Goal: Information Seeking & Learning: Learn about a topic

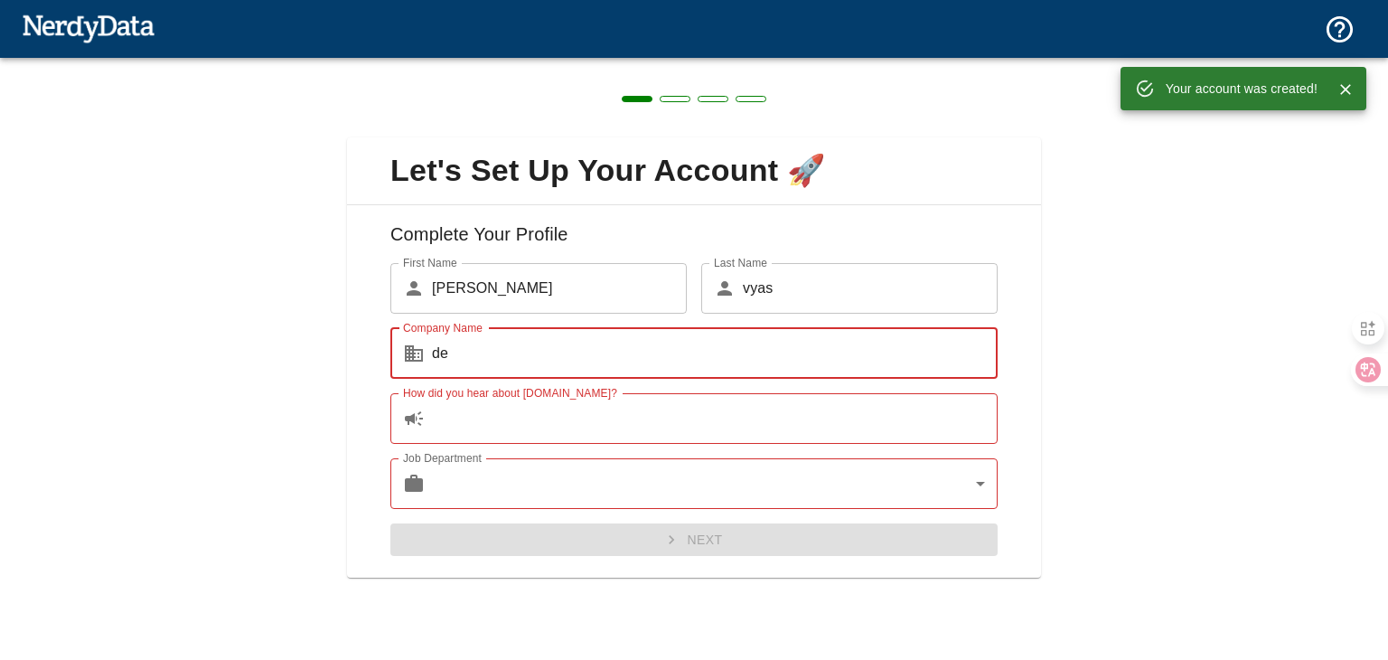
type input "d"
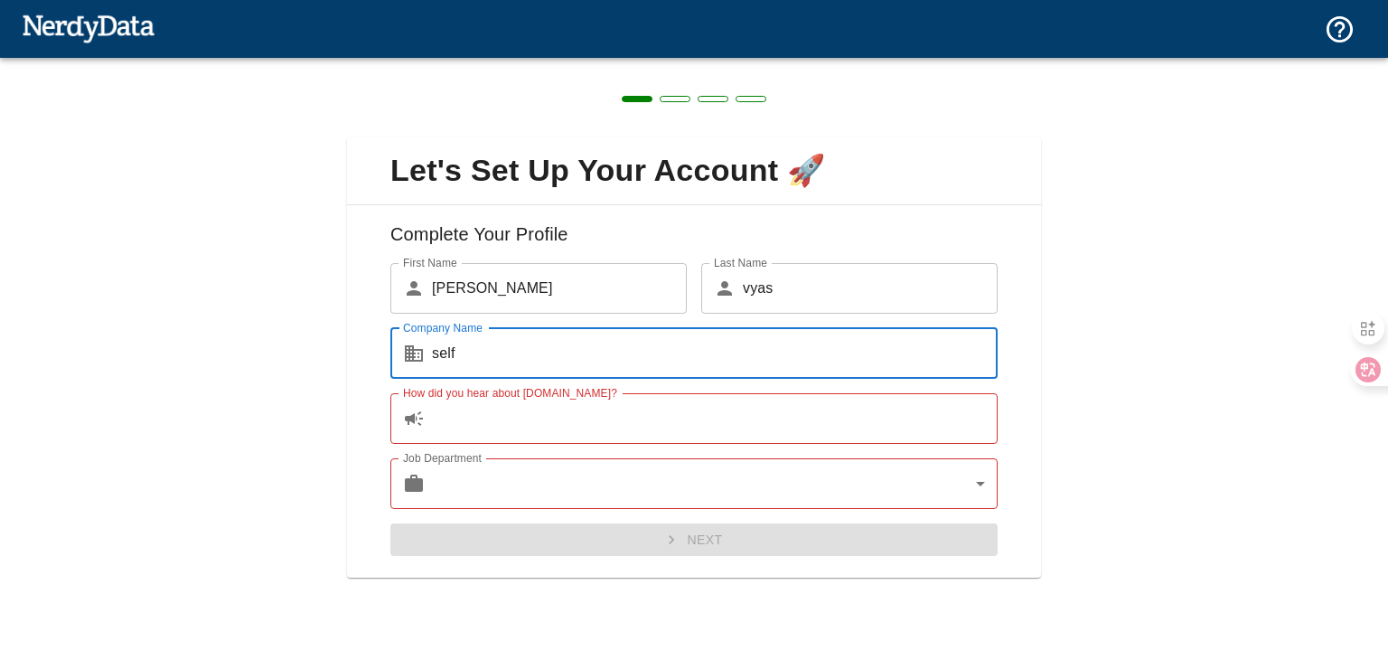
type input "self"
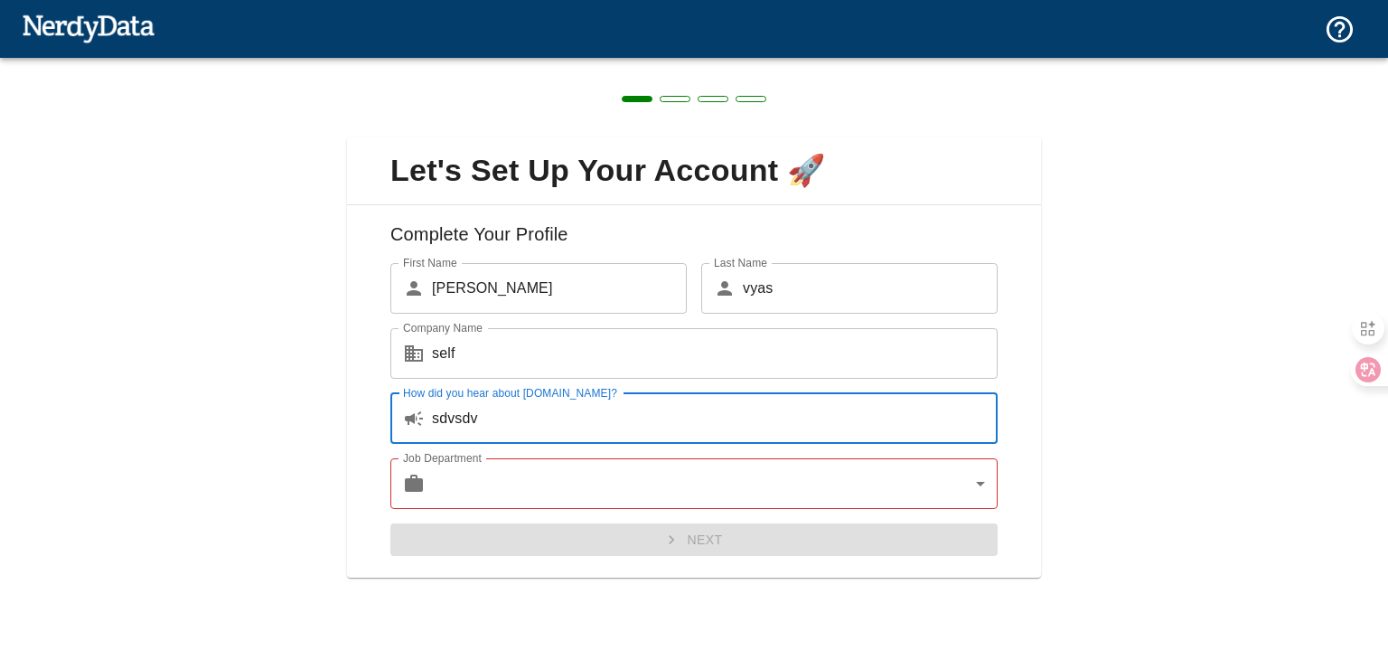
type input "sdvsdv"
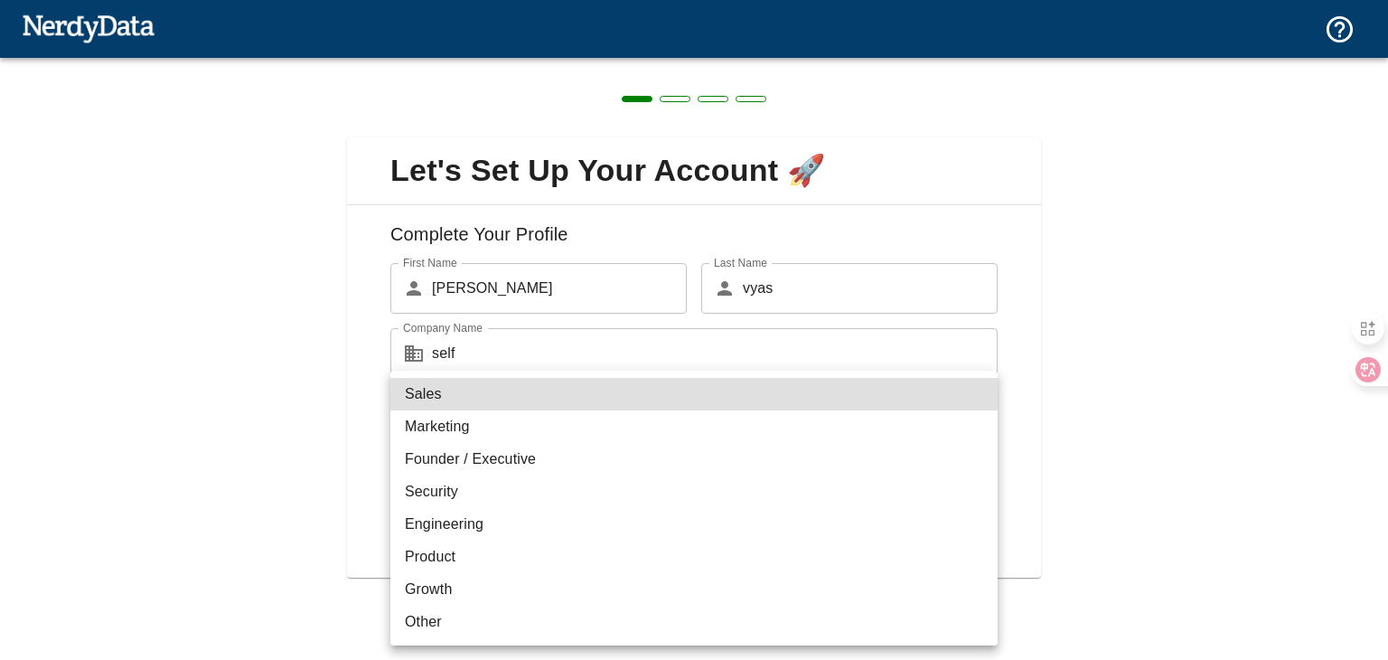
click at [543, 63] on body "Technologies Domains Pricing Products Create a Report Create a list of websites…" at bounding box center [694, 31] width 1388 height 63
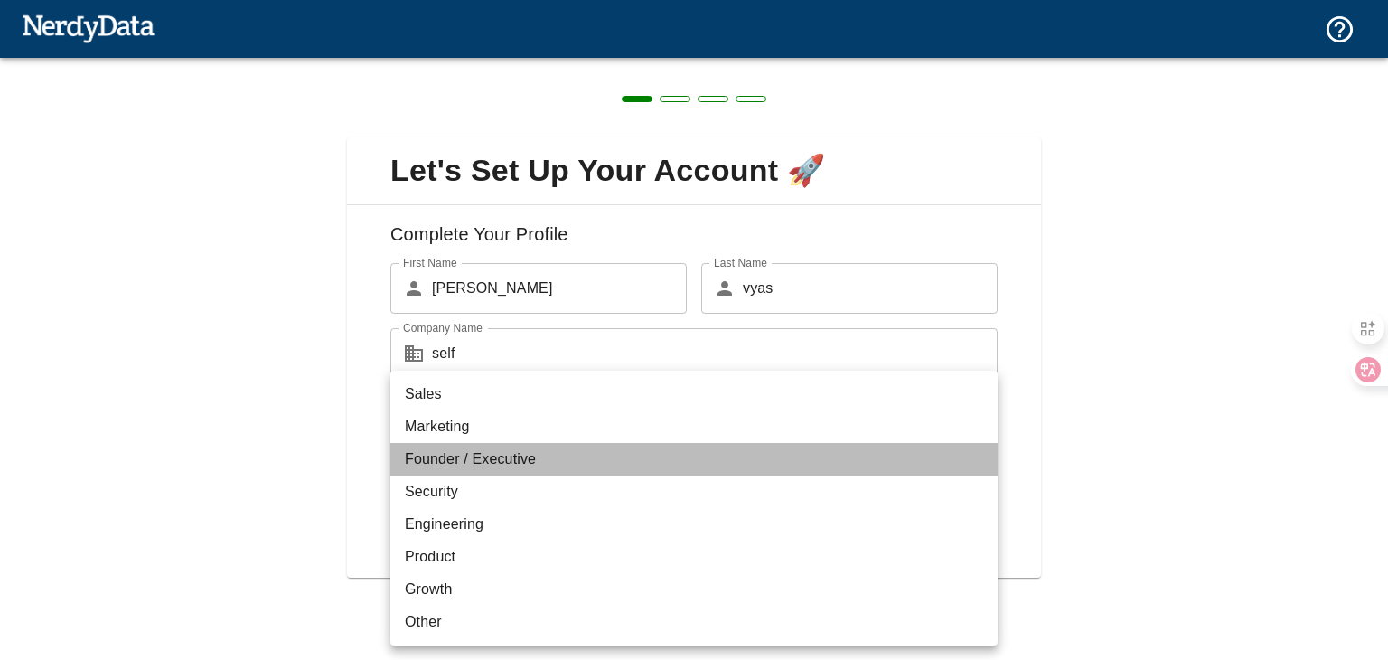
click at [553, 466] on li "Founder / Executive" at bounding box center [693, 459] width 607 height 33
type input "exec"
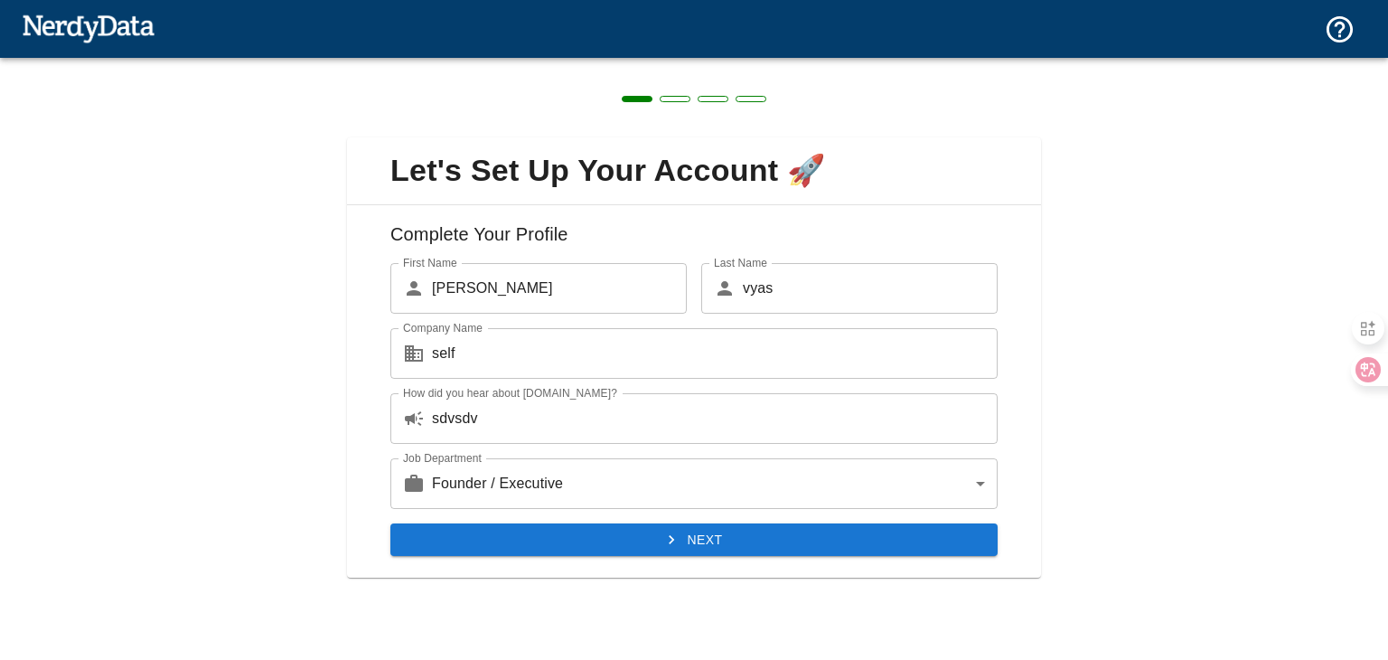
click at [553, 472] on li "Founder / Executive" at bounding box center [693, 481] width 455 height 18
click at [621, 524] on button "Next" at bounding box center [693, 539] width 607 height 33
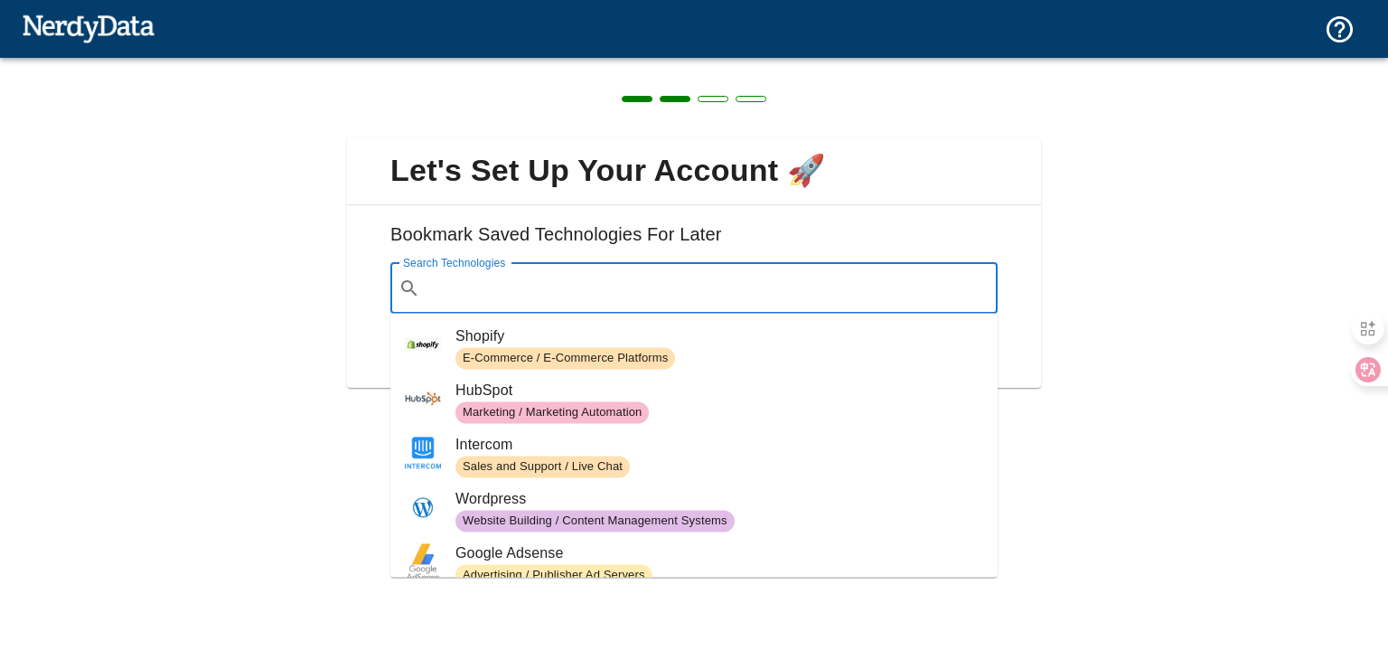
click at [597, 291] on input "Search Technologies" at bounding box center [708, 288] width 562 height 34
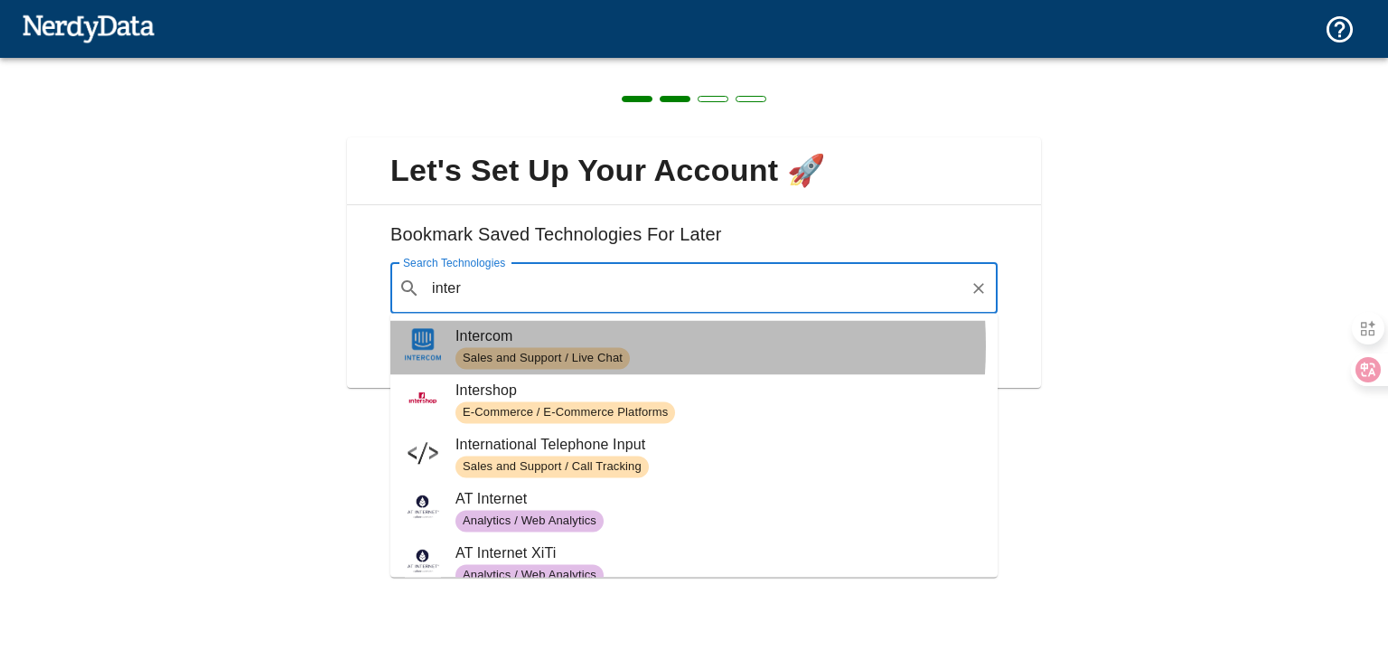
click at [548, 345] on span "Intercom" at bounding box center [719, 336] width 528 height 22
type input "inter"
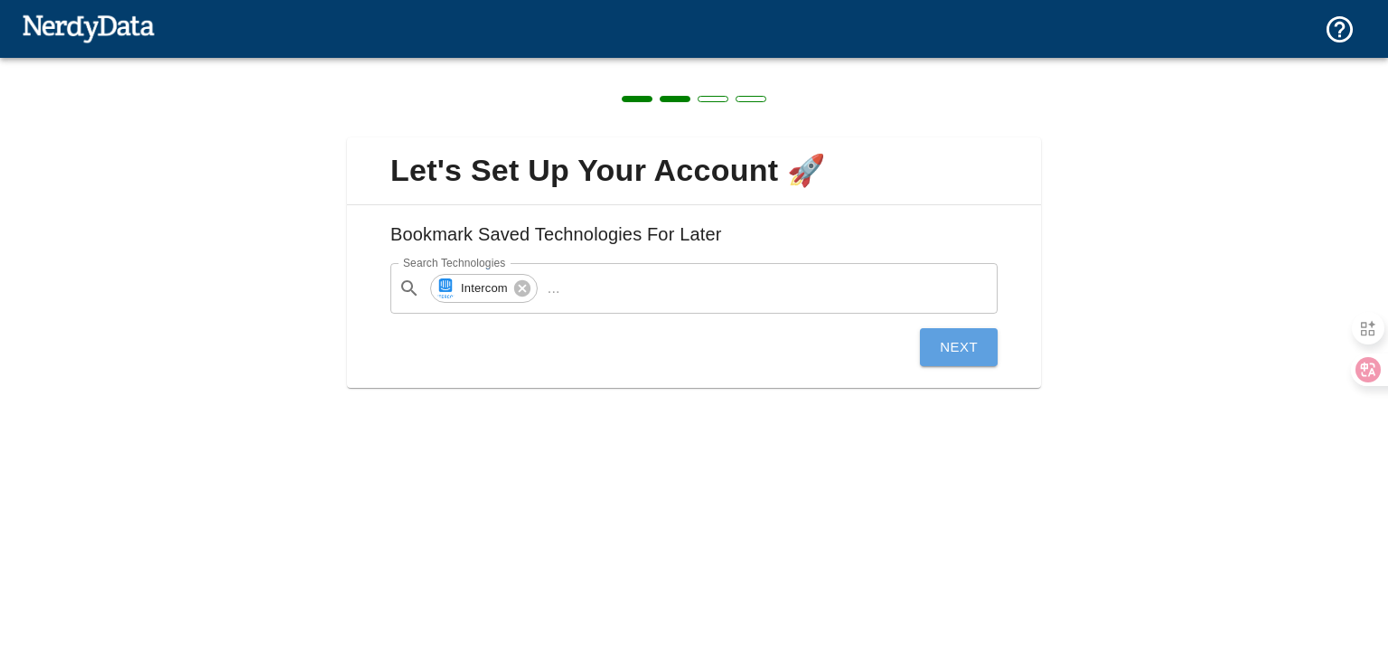
click at [925, 356] on button "Next" at bounding box center [959, 347] width 78 height 38
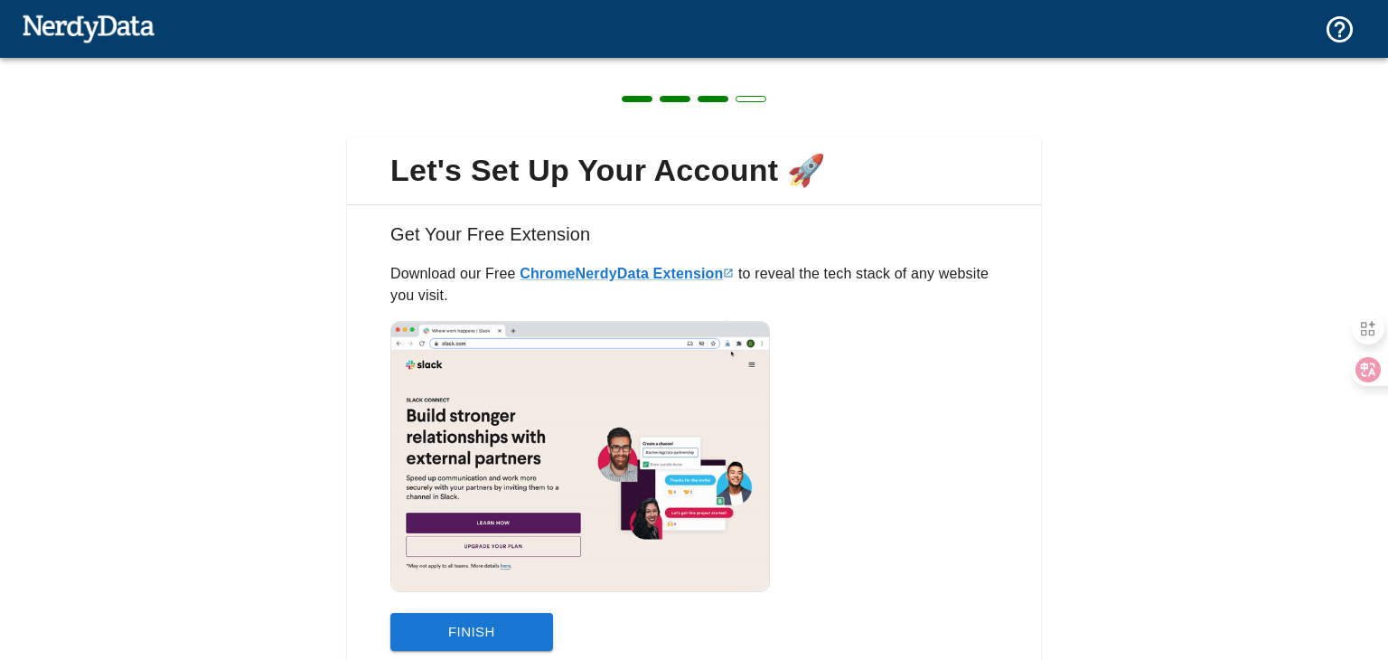
scroll to position [70, 0]
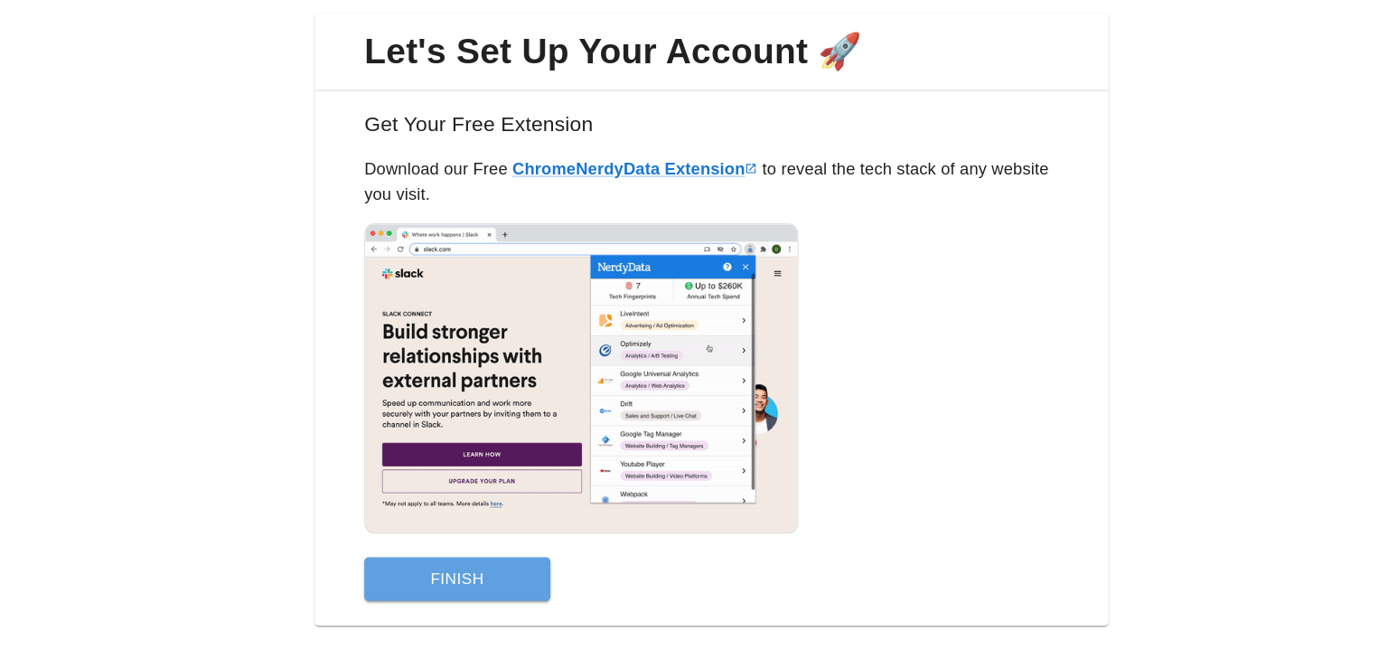
click at [520, 572] on button "Finish" at bounding box center [471, 562] width 163 height 38
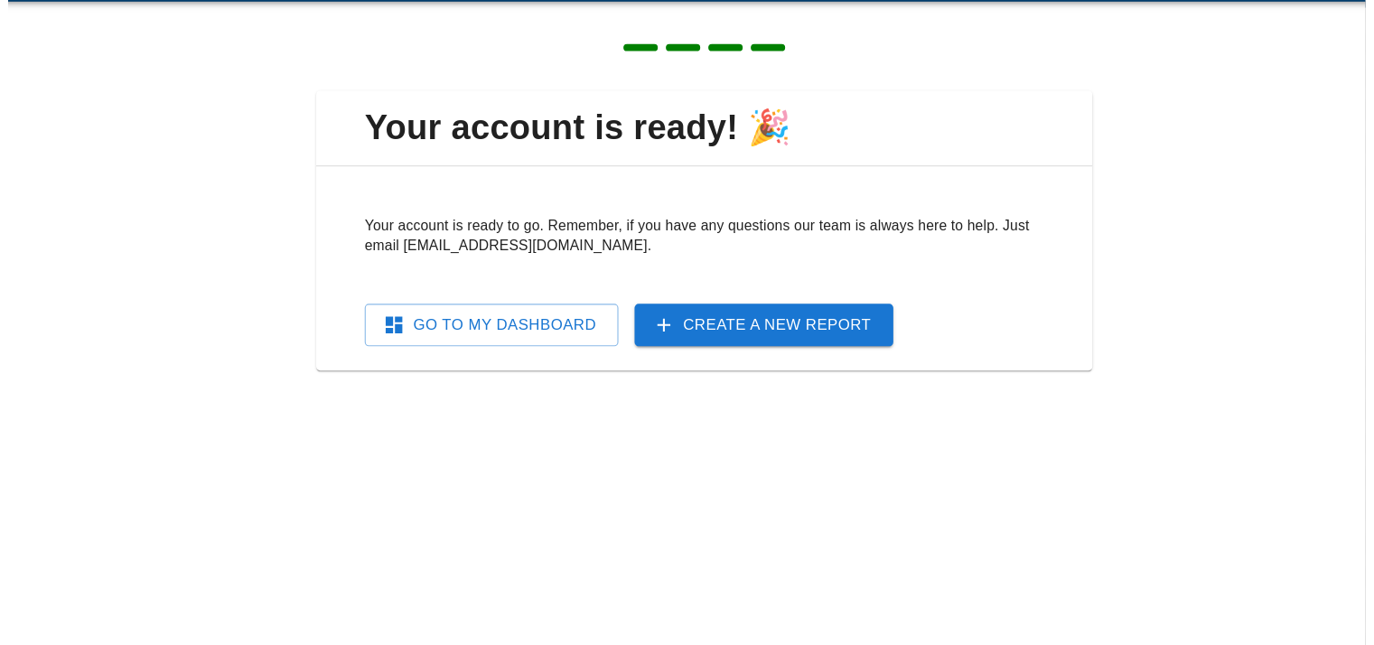
scroll to position [0, 0]
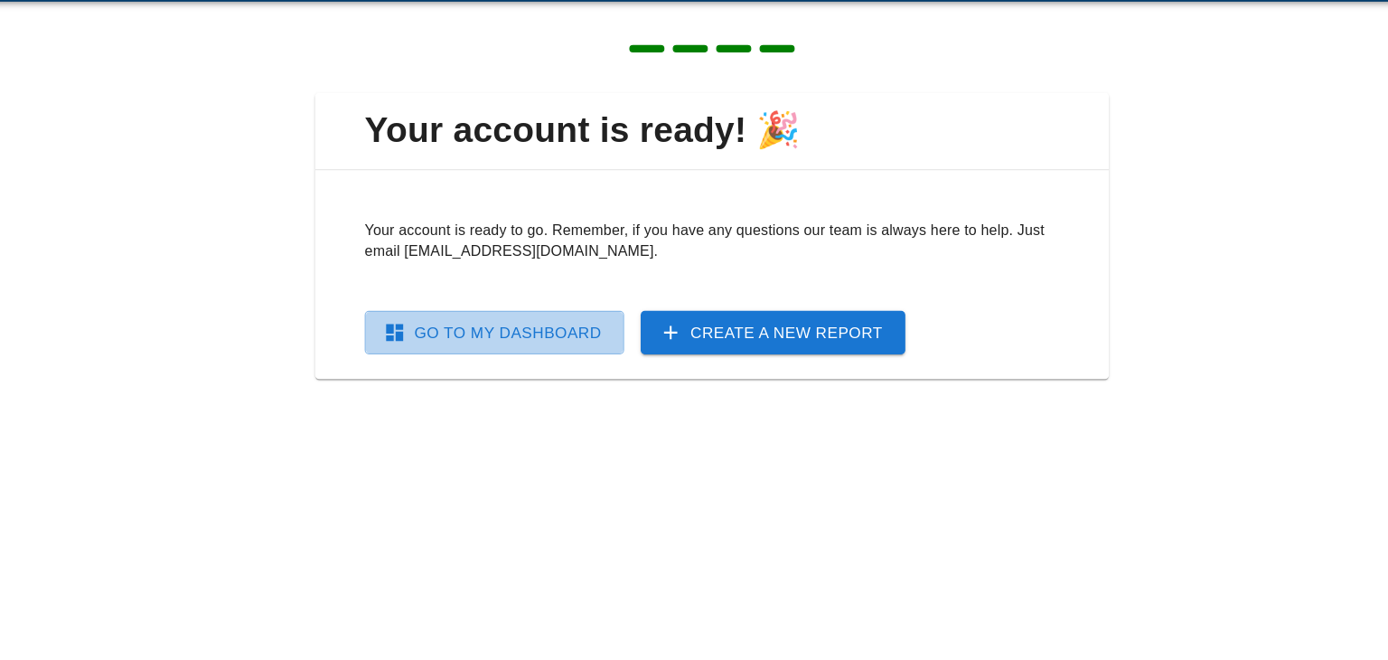
click at [564, 343] on link "Go To My Dashboard" at bounding box center [503, 347] width 227 height 38
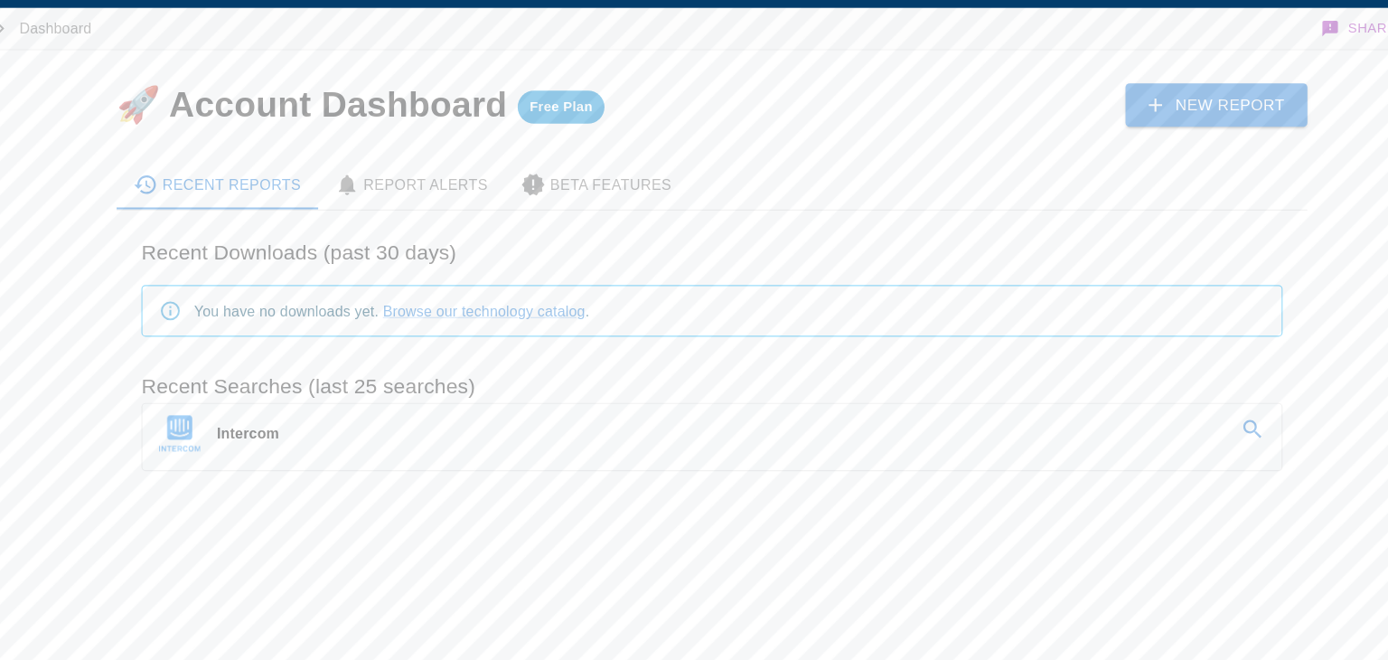
click at [407, 442] on link "Intercom" at bounding box center [694, 434] width 996 height 51
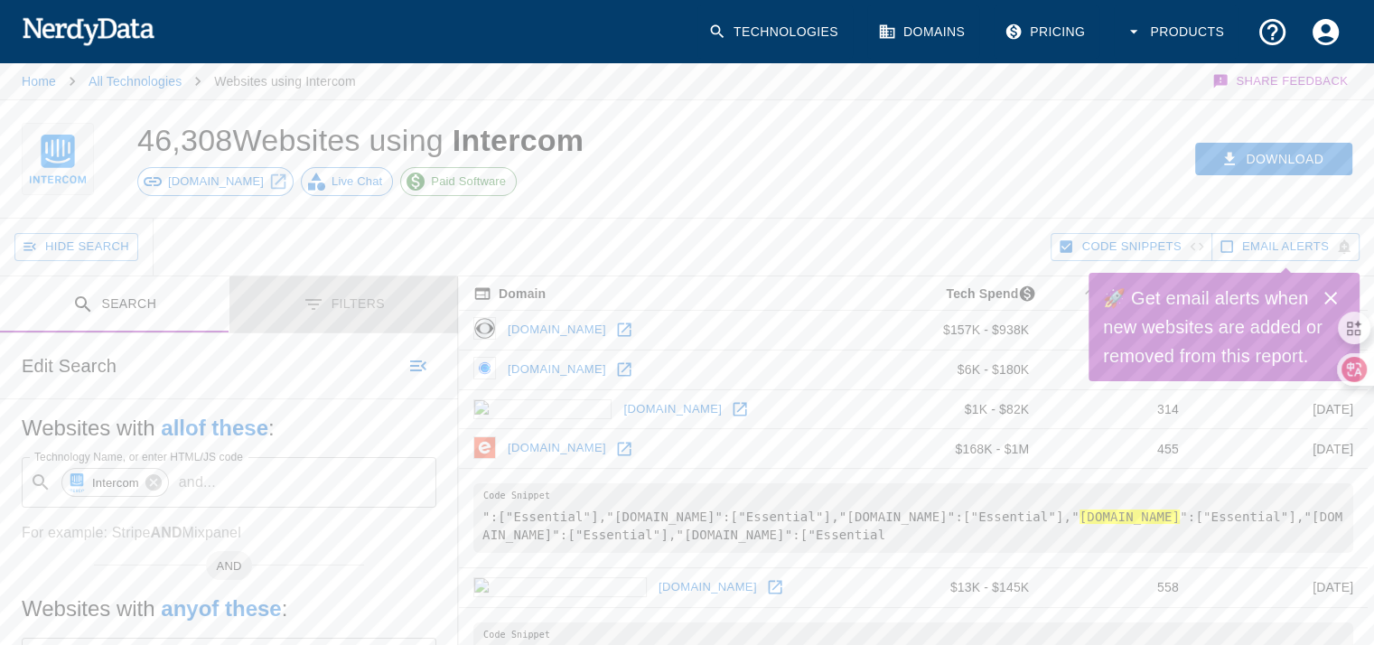
click at [353, 298] on button "Filters" at bounding box center [345, 304] width 230 height 57
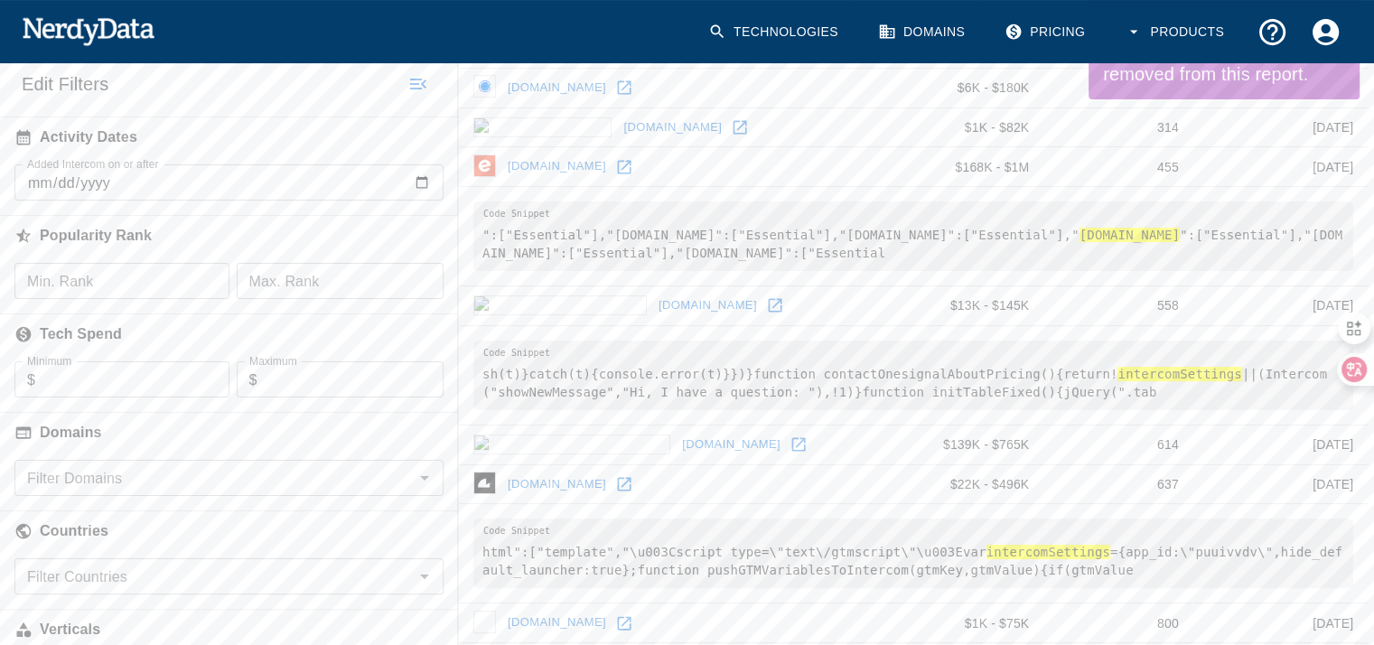
scroll to position [285, 0]
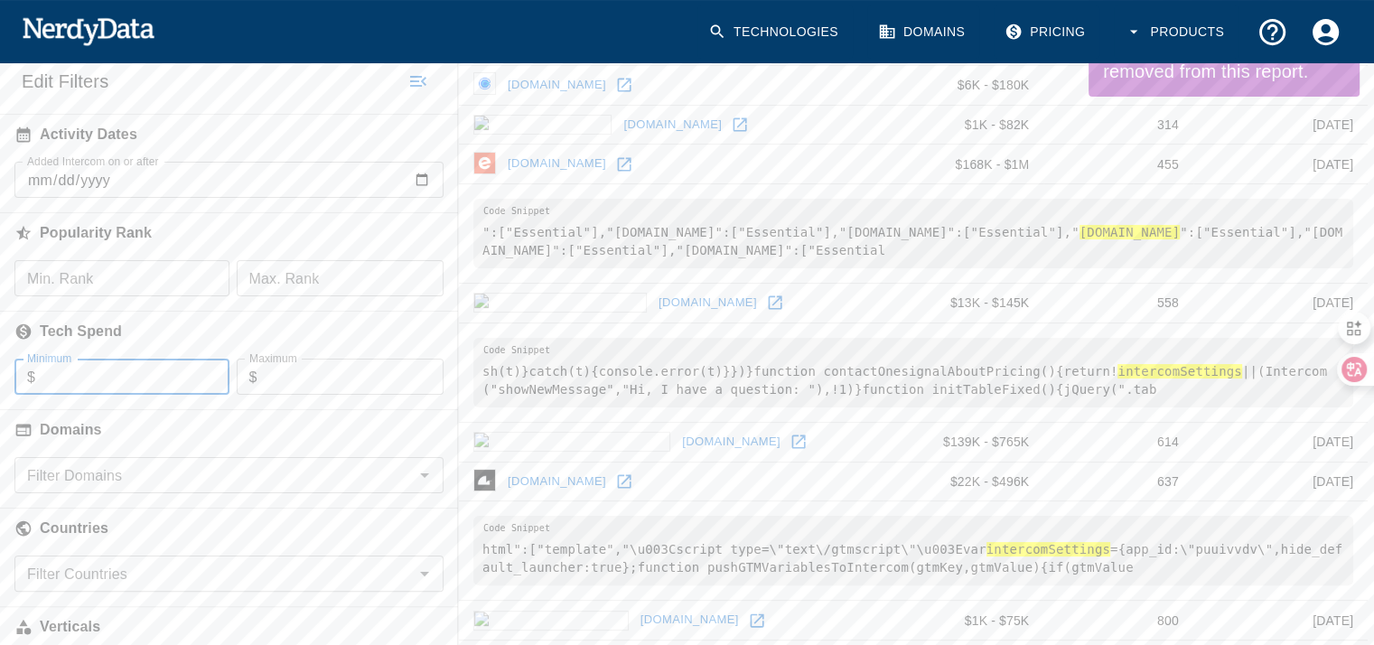
click at [157, 364] on input "Minimum" at bounding box center [131, 377] width 193 height 36
type input "1"
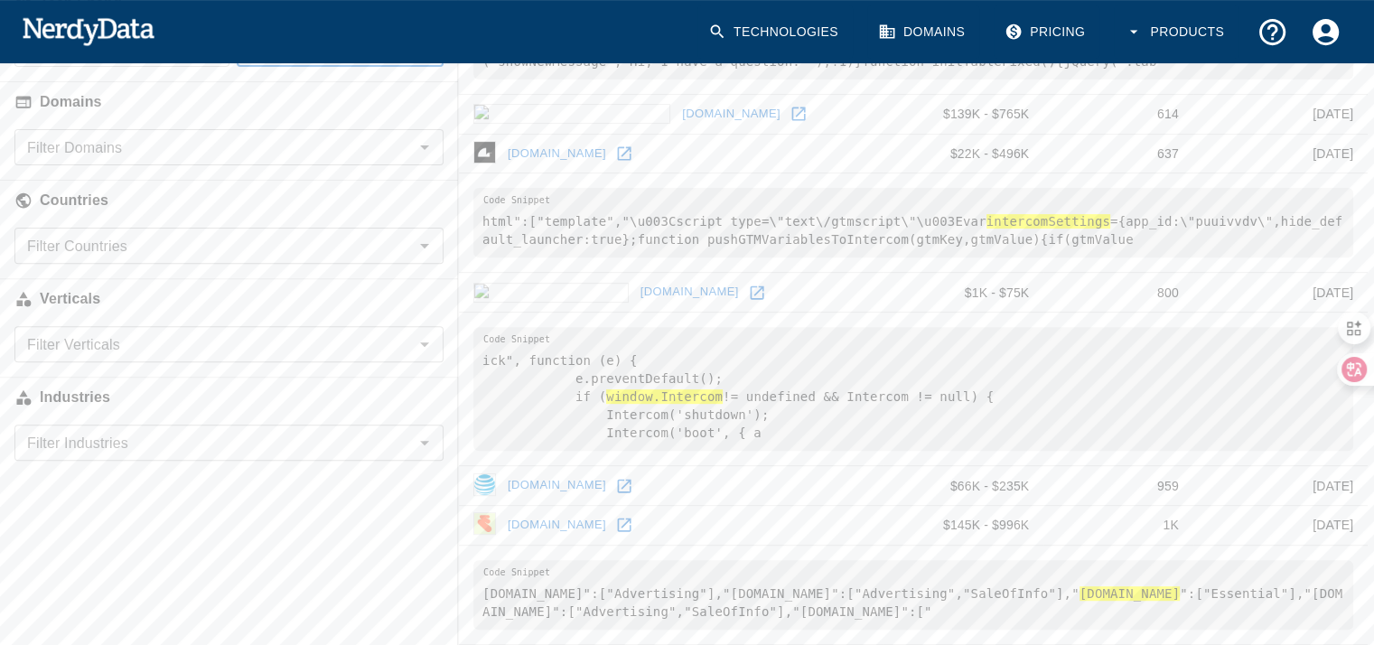
scroll to position [614, 0]
type input "10000"
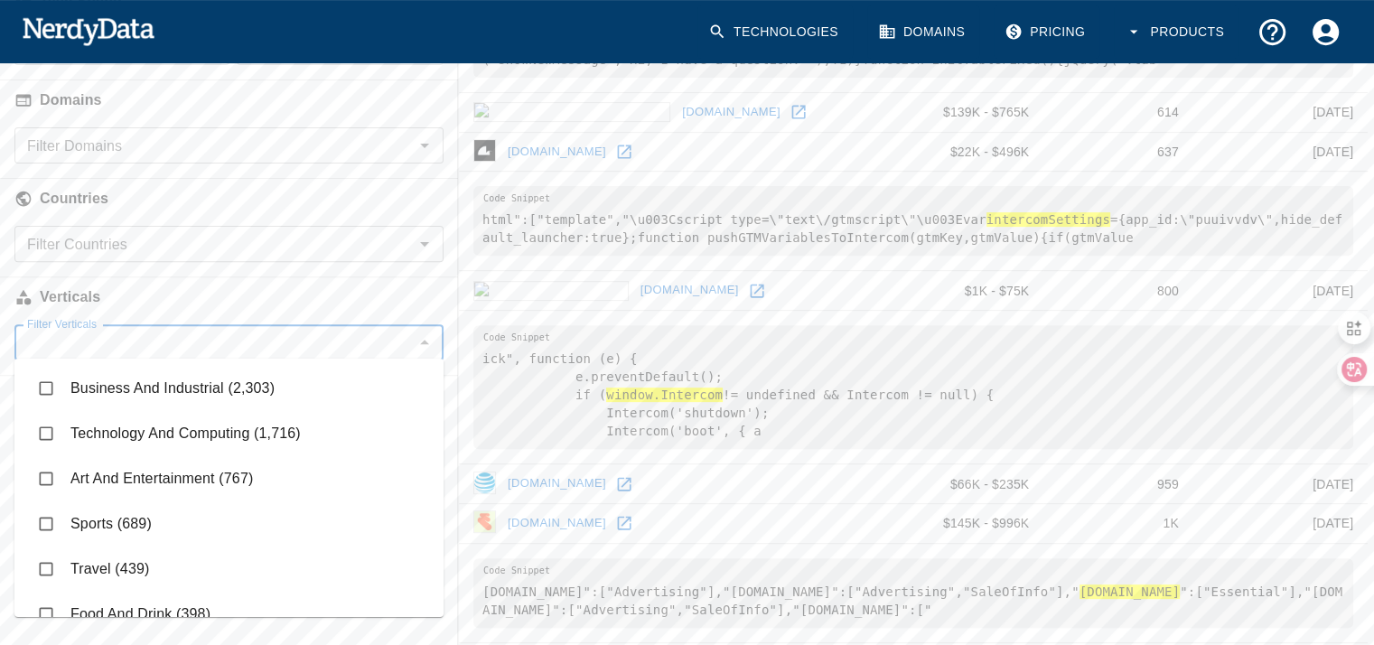
click at [173, 347] on input "Filter Verticals" at bounding box center [214, 342] width 389 height 25
click at [154, 437] on li "Technology And Computing (1,716)" at bounding box center [228, 433] width 429 height 45
checkbox input "true"
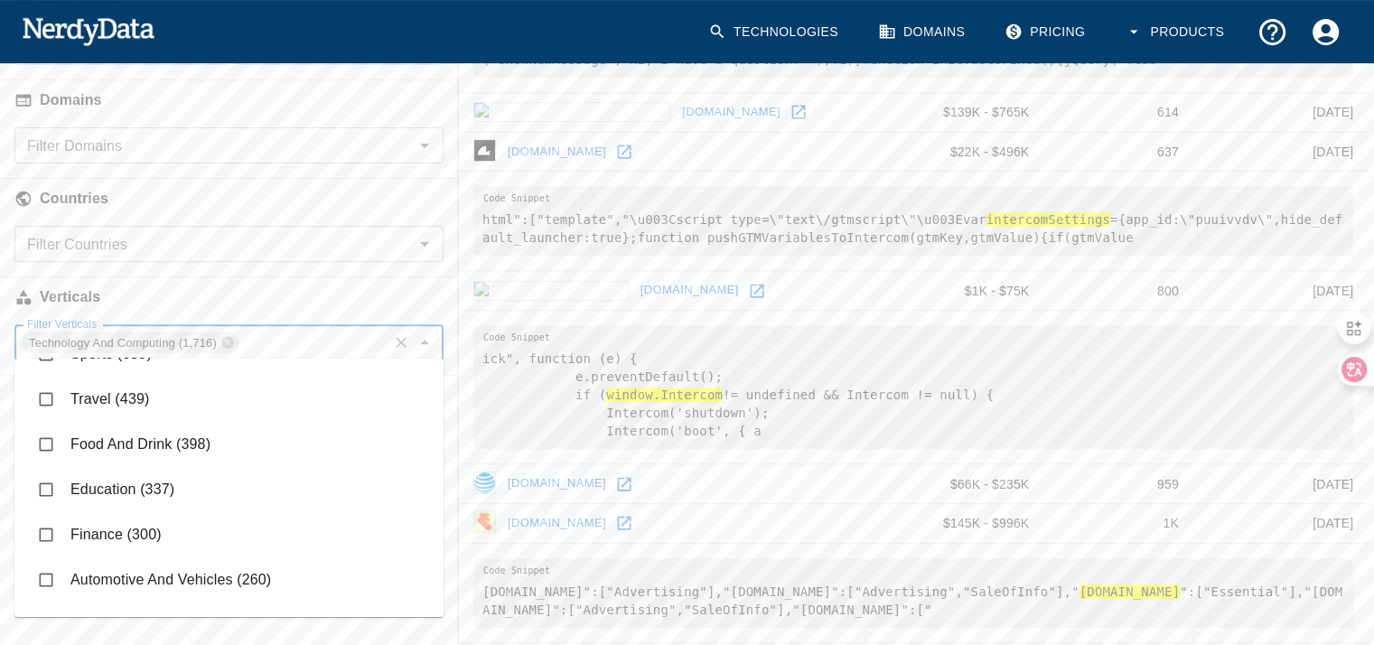
scroll to position [226, 0]
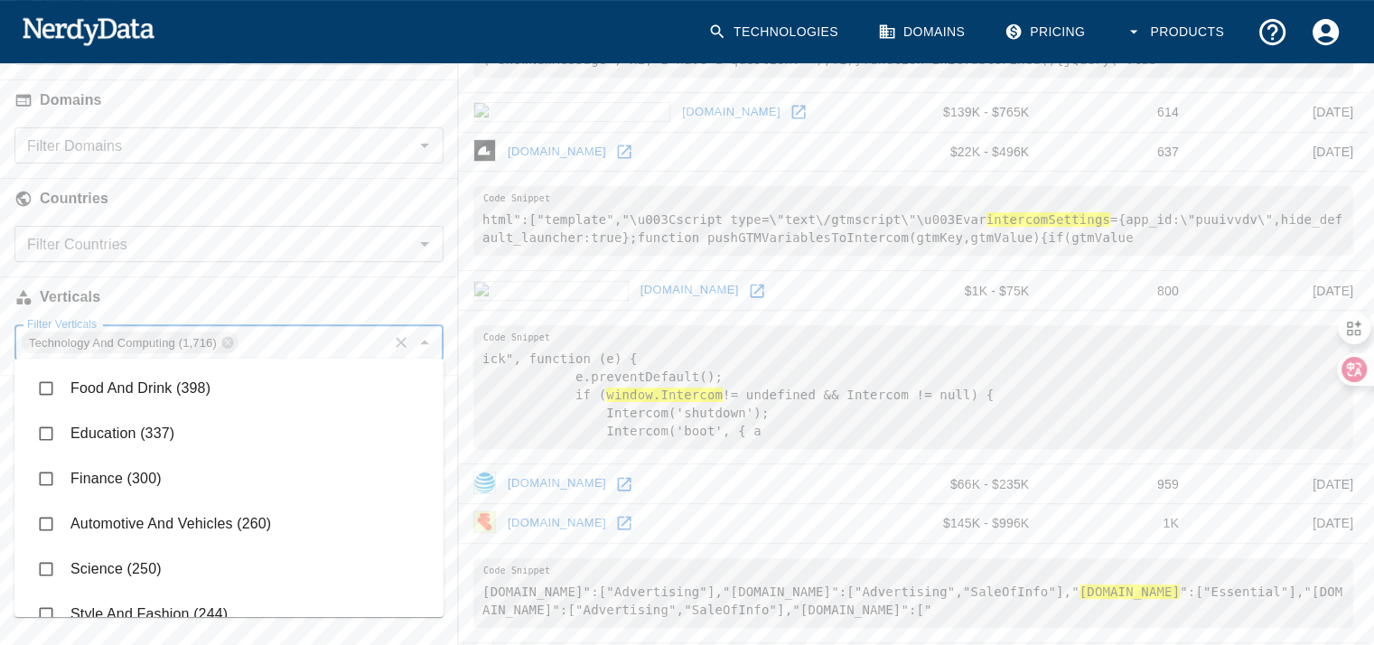
click at [154, 471] on li "Finance (300)" at bounding box center [228, 478] width 429 height 45
checkbox input "true"
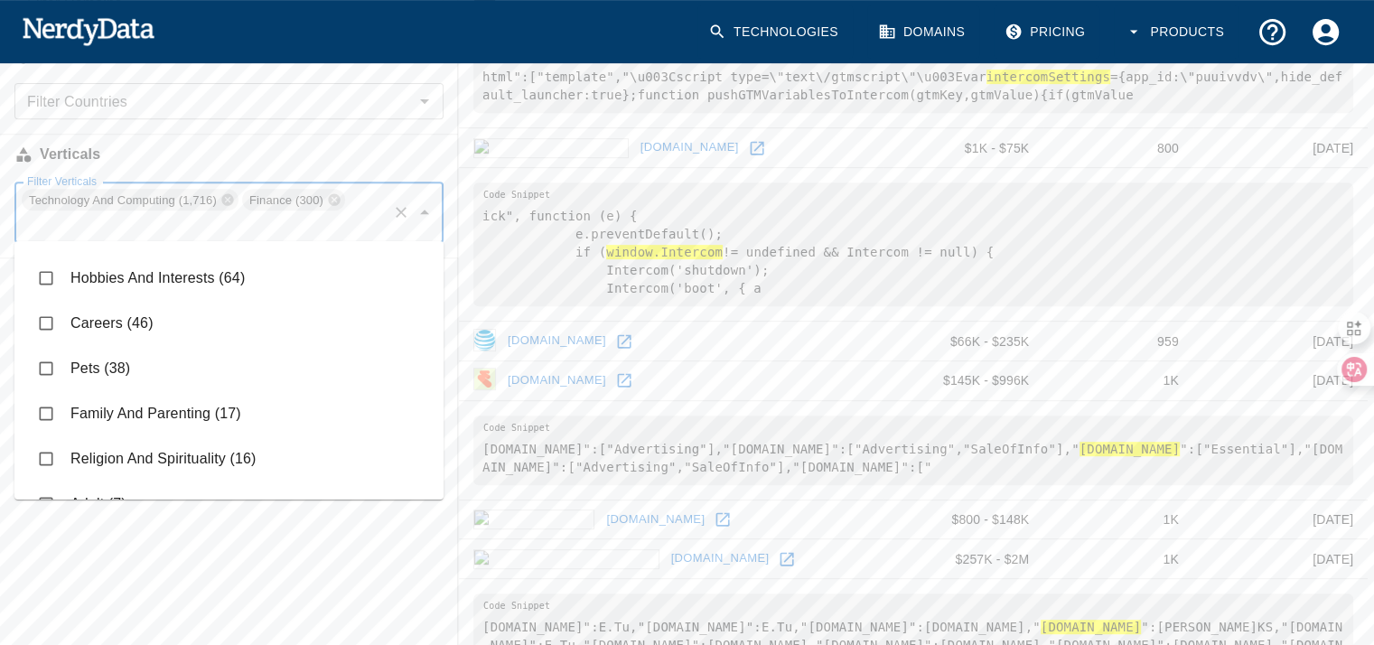
scroll to position [794, 0]
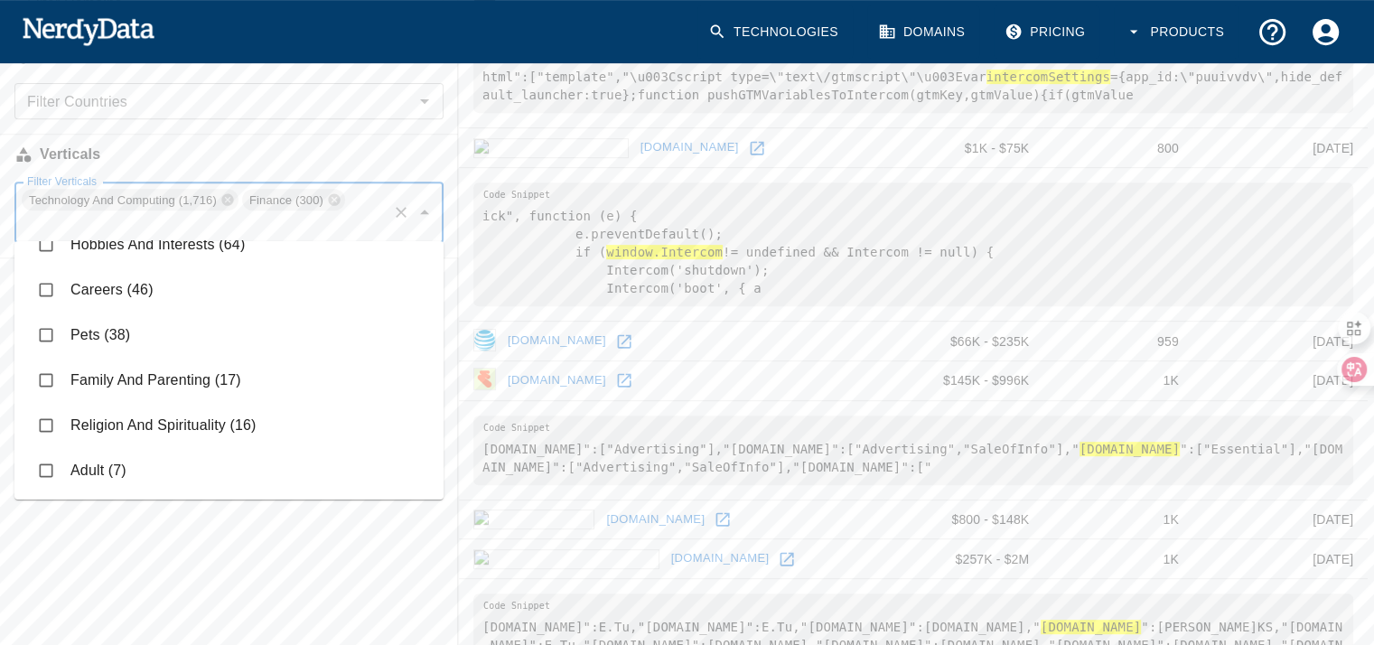
click at [218, 305] on li "Careers (46)" at bounding box center [228, 289] width 429 height 45
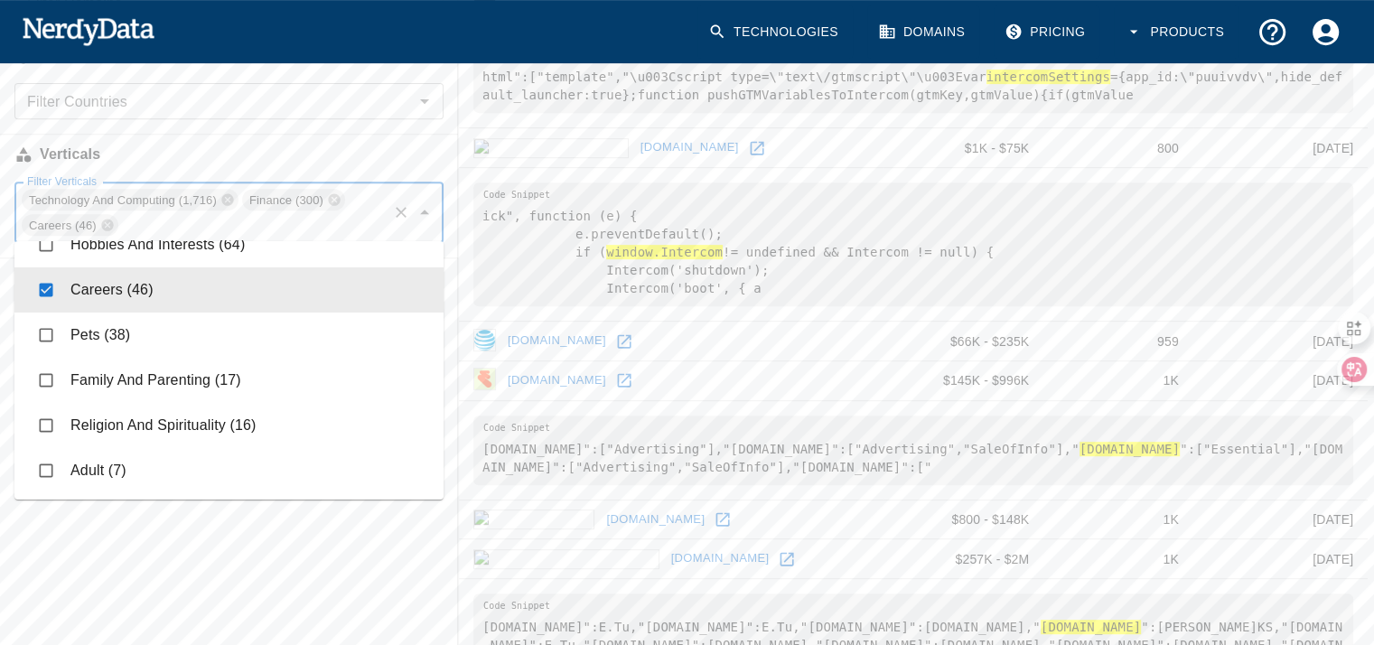
checkbox input "true"
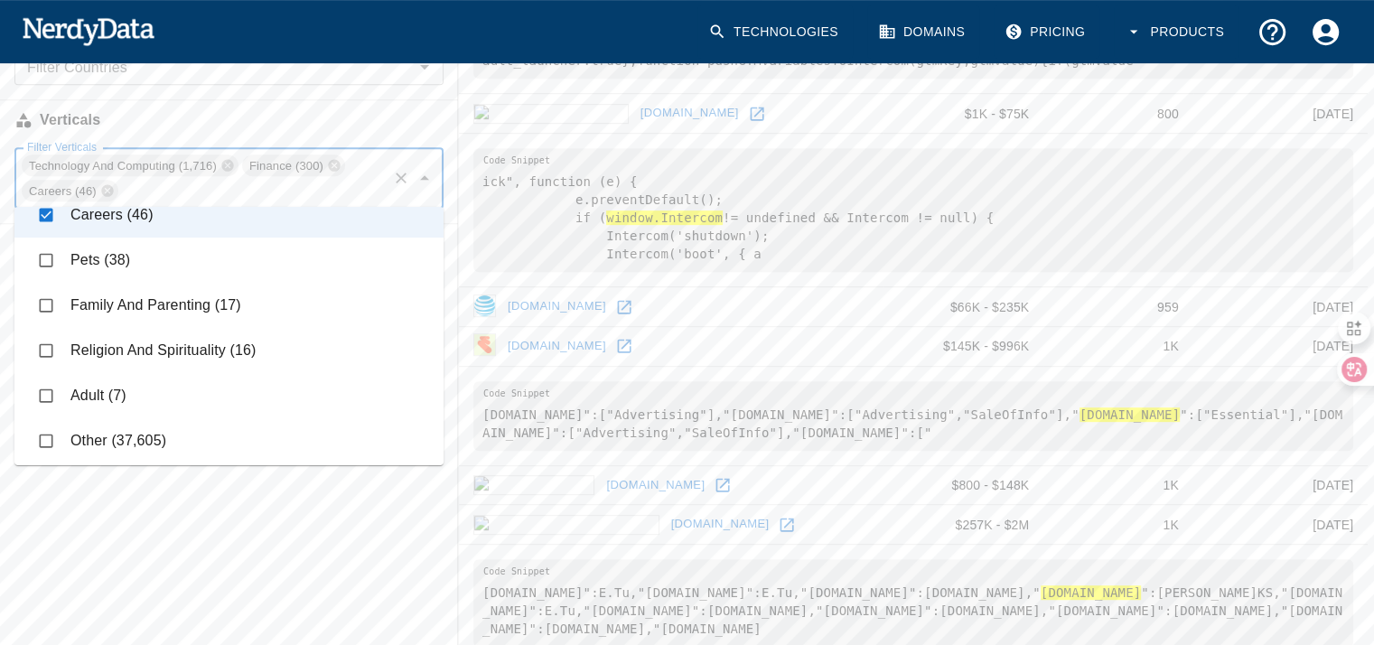
scroll to position [797, 0]
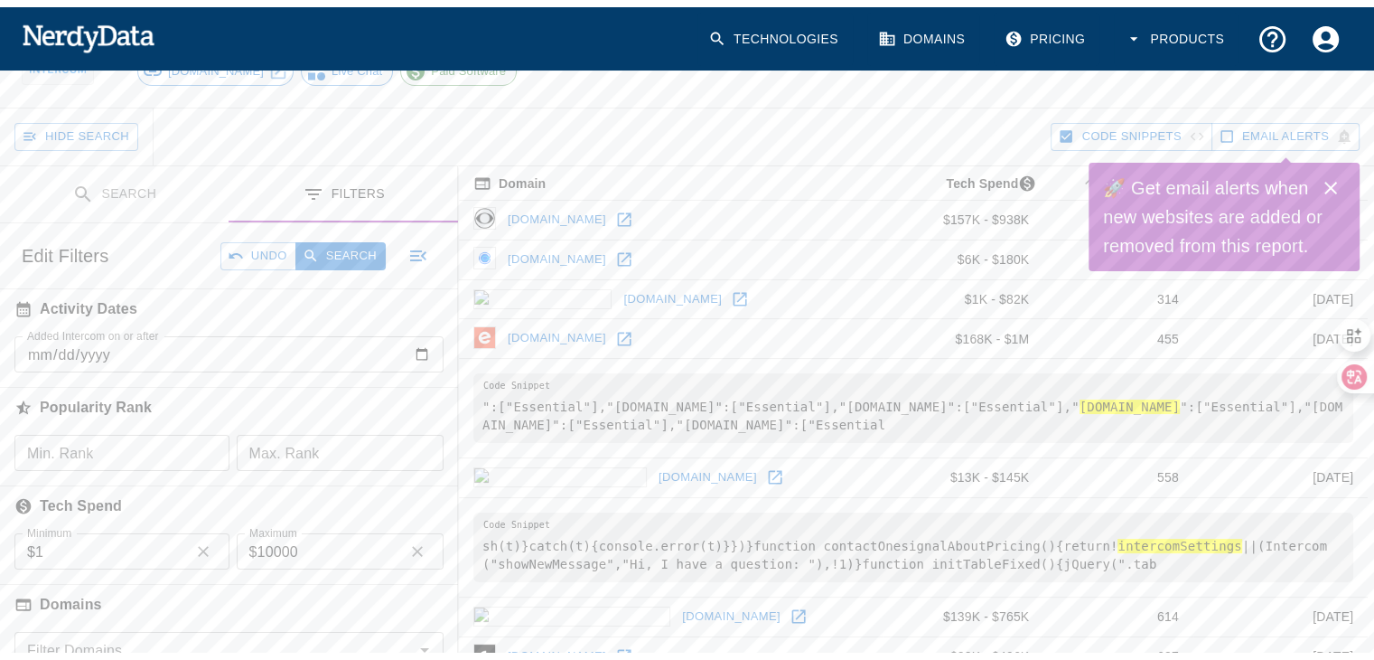
scroll to position [0, 0]
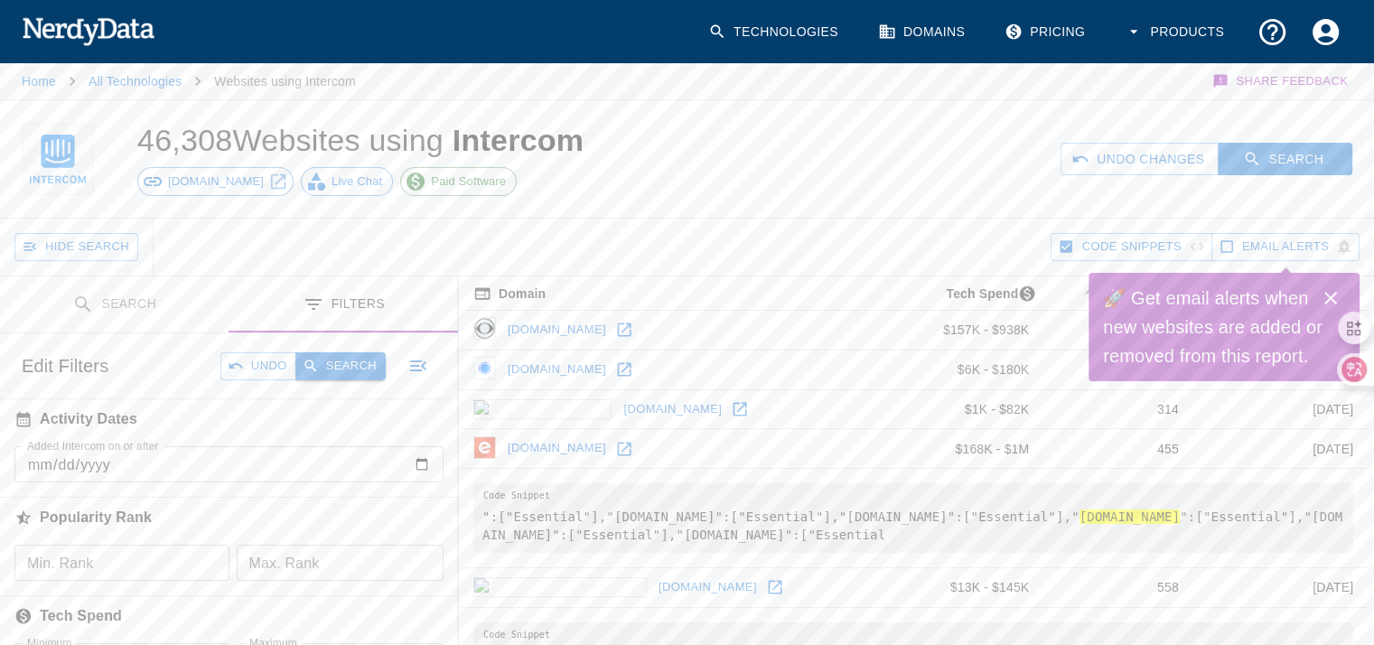
click at [343, 359] on button "Search" at bounding box center [340, 366] width 90 height 28
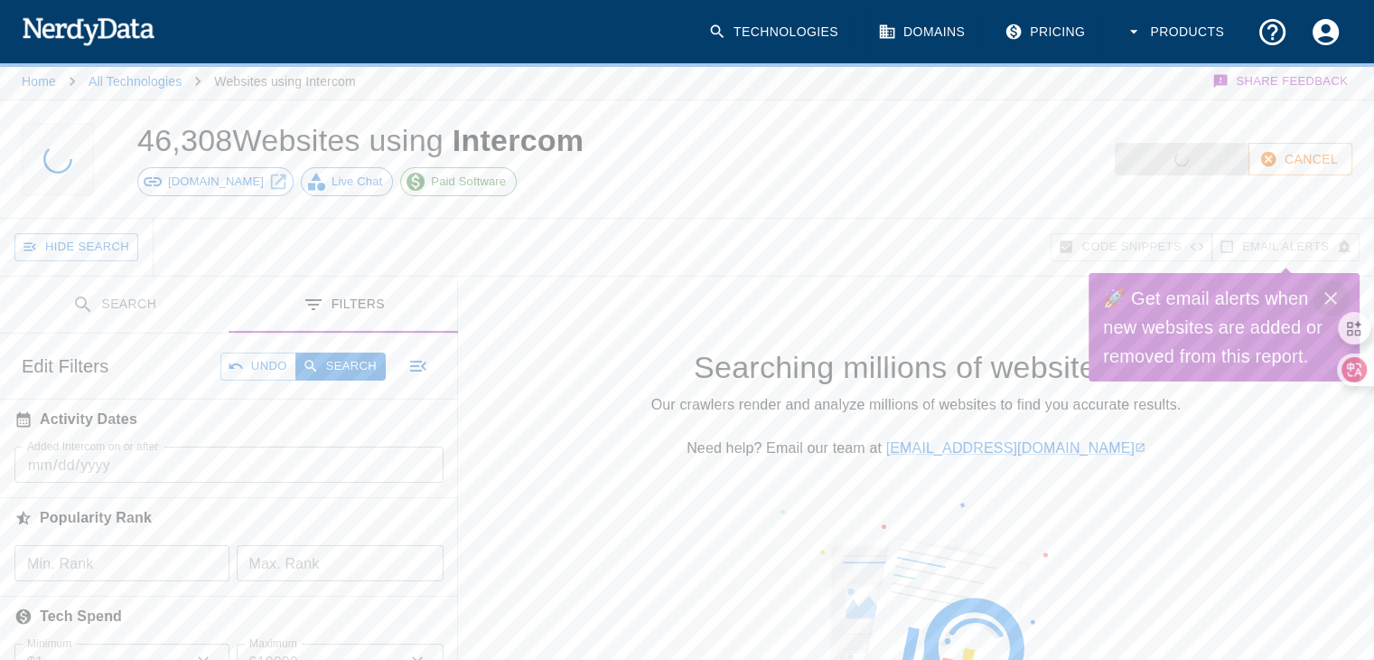
click at [1331, 301] on icon "Close" at bounding box center [1331, 298] width 22 height 22
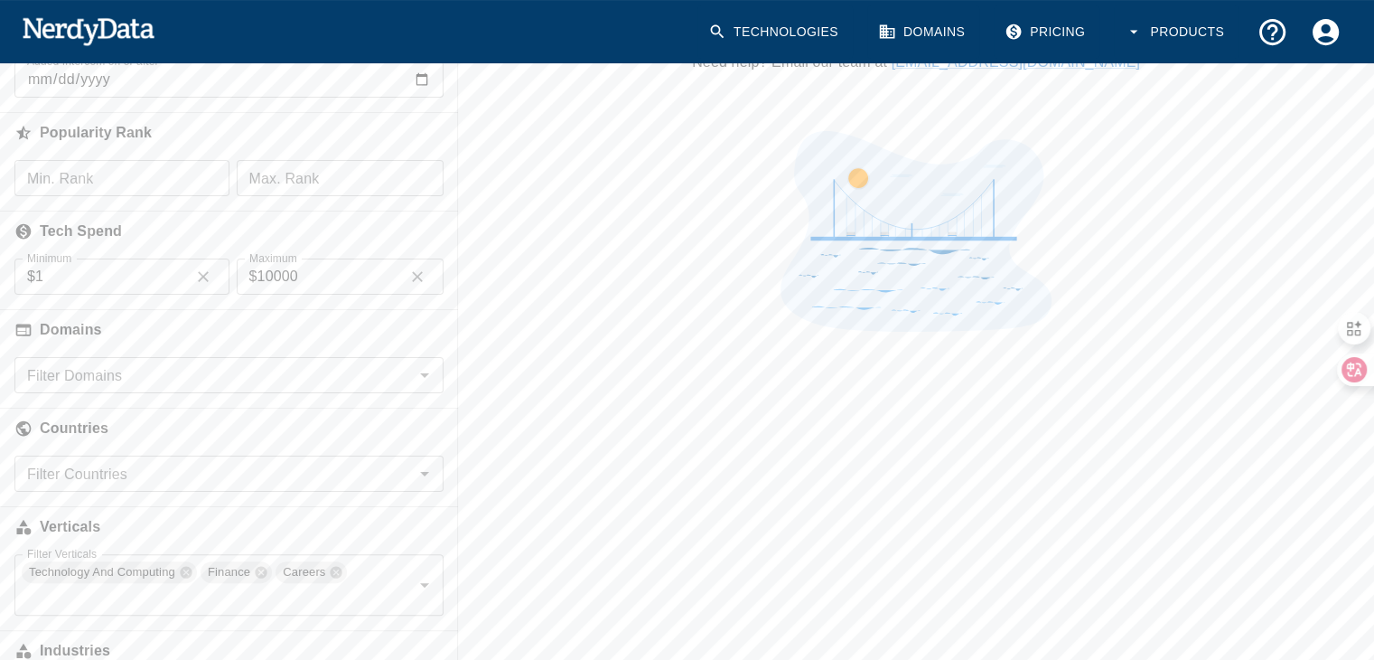
scroll to position [333, 0]
click at [416, 258] on button "button" at bounding box center [417, 271] width 27 height 27
click at [201, 268] on icon "button" at bounding box center [203, 272] width 11 height 11
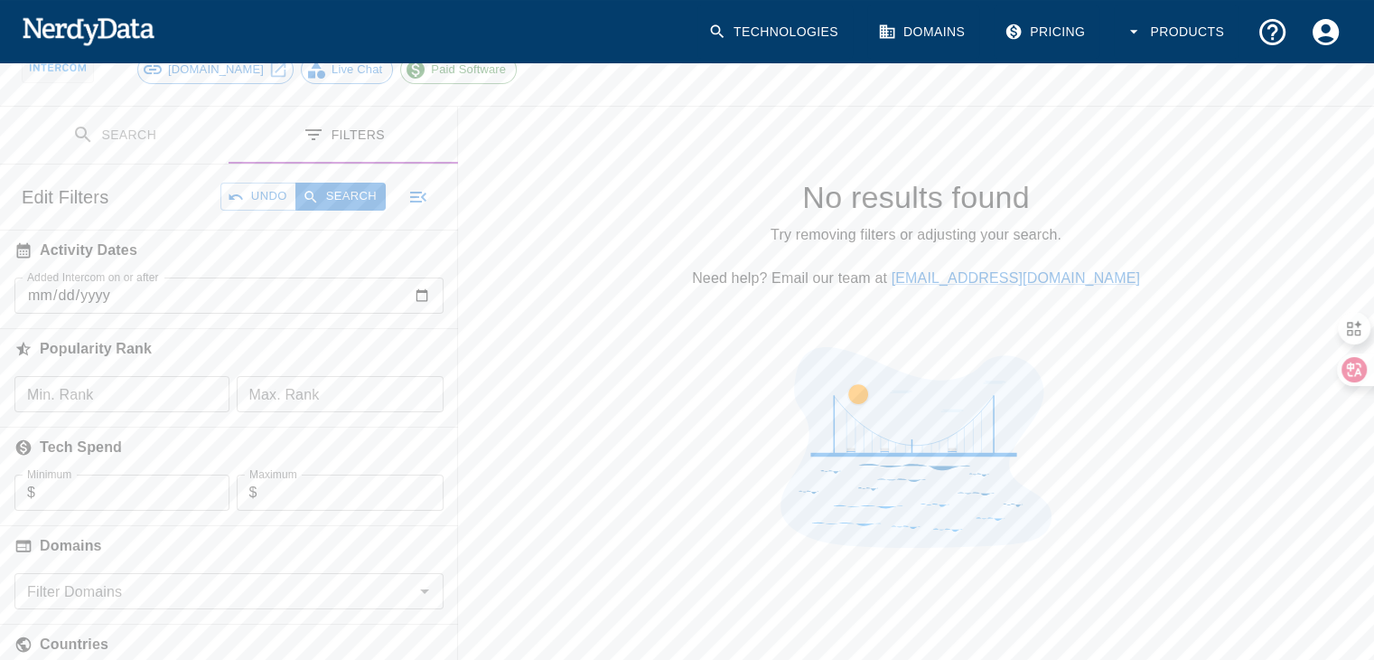
scroll to position [105, 0]
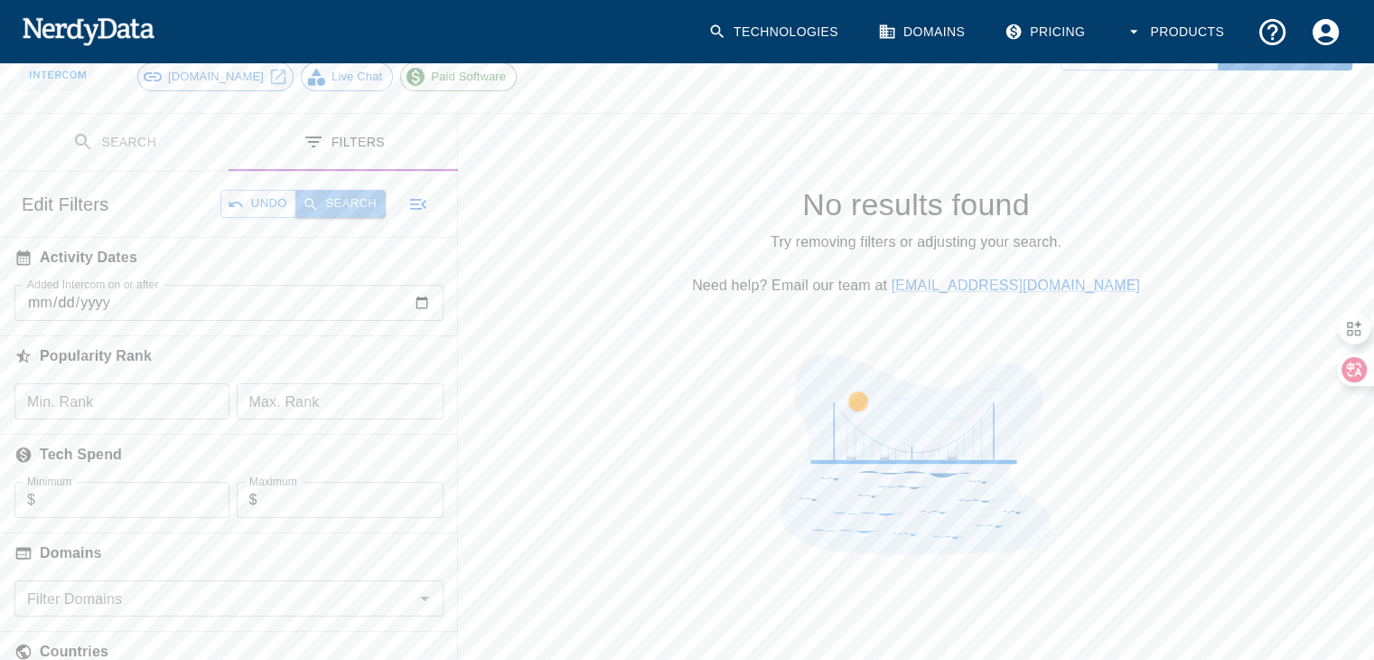
click at [362, 203] on button "Search" at bounding box center [340, 204] width 90 height 28
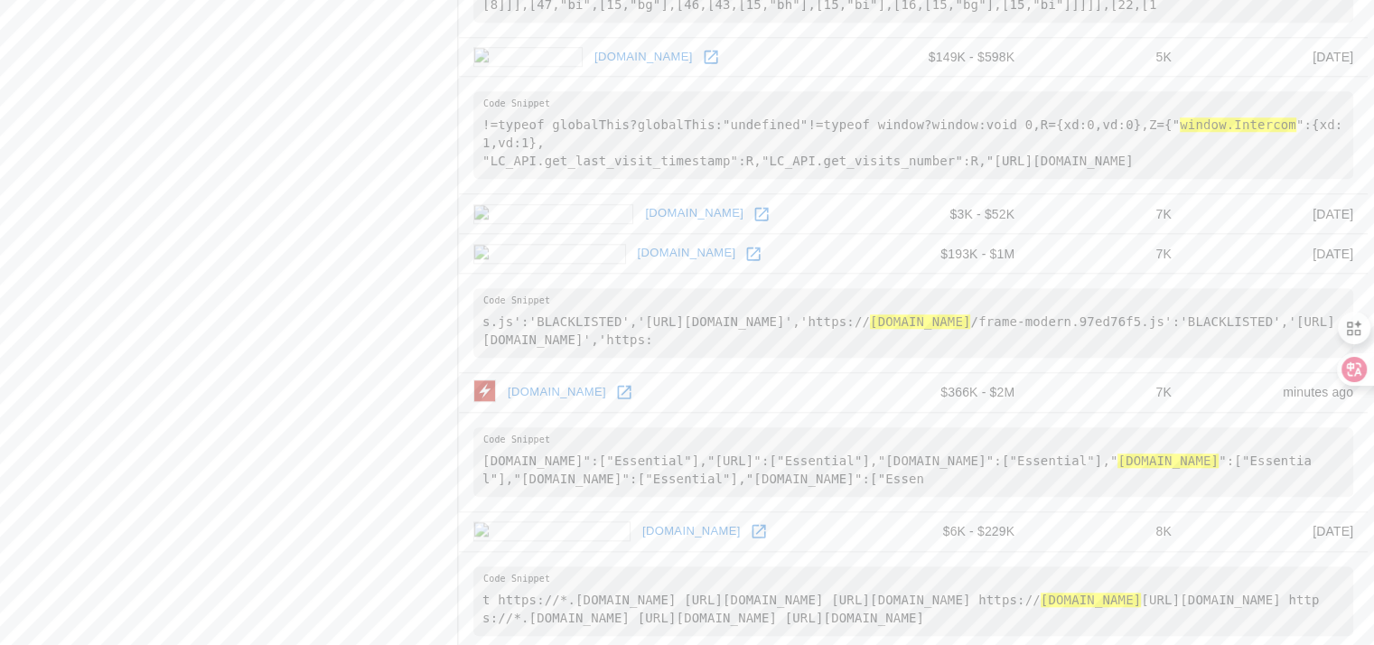
scroll to position [1784, 0]
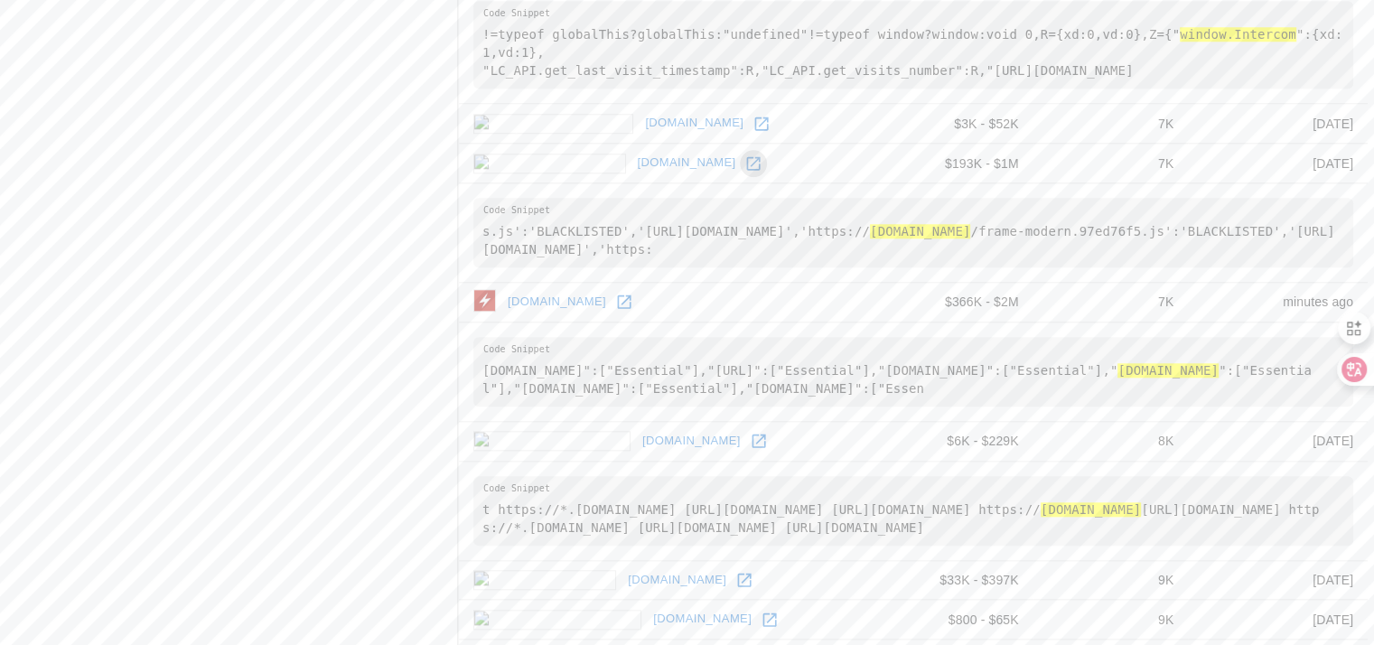
click at [747, 156] on icon at bounding box center [754, 163] width 14 height 14
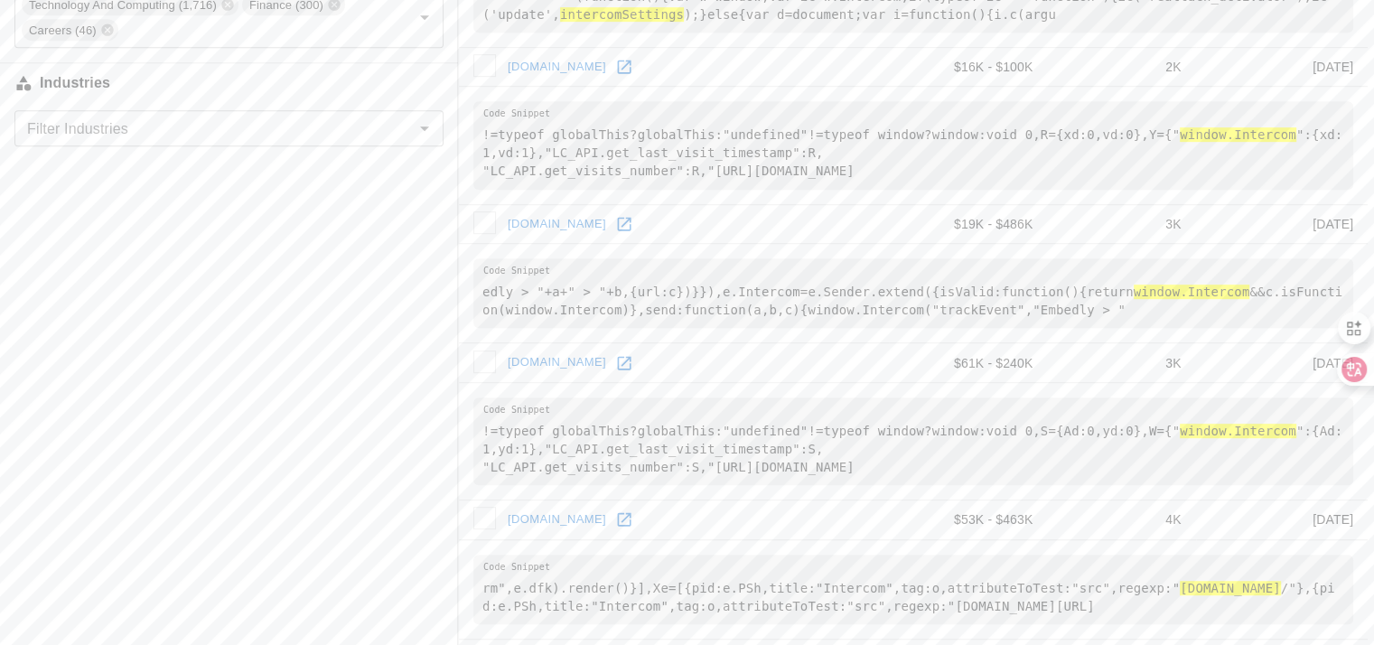
scroll to position [1065, 0]
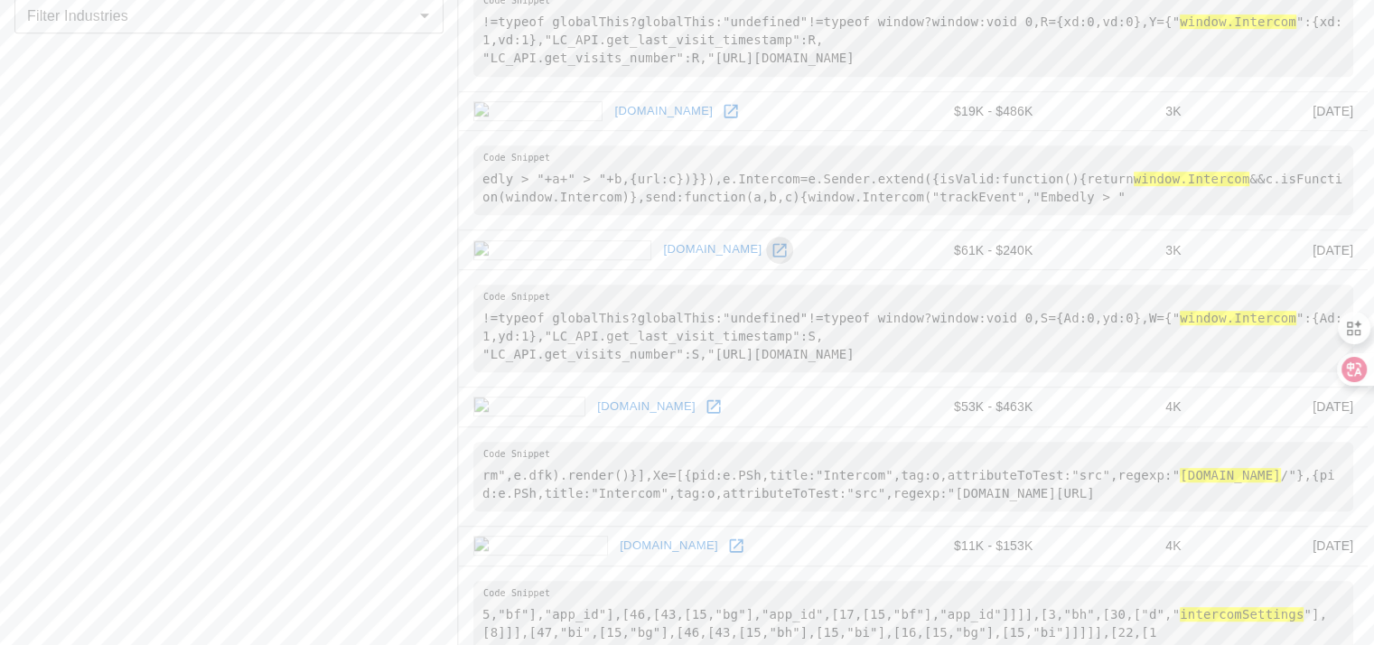
click at [771, 241] on icon at bounding box center [780, 250] width 18 height 18
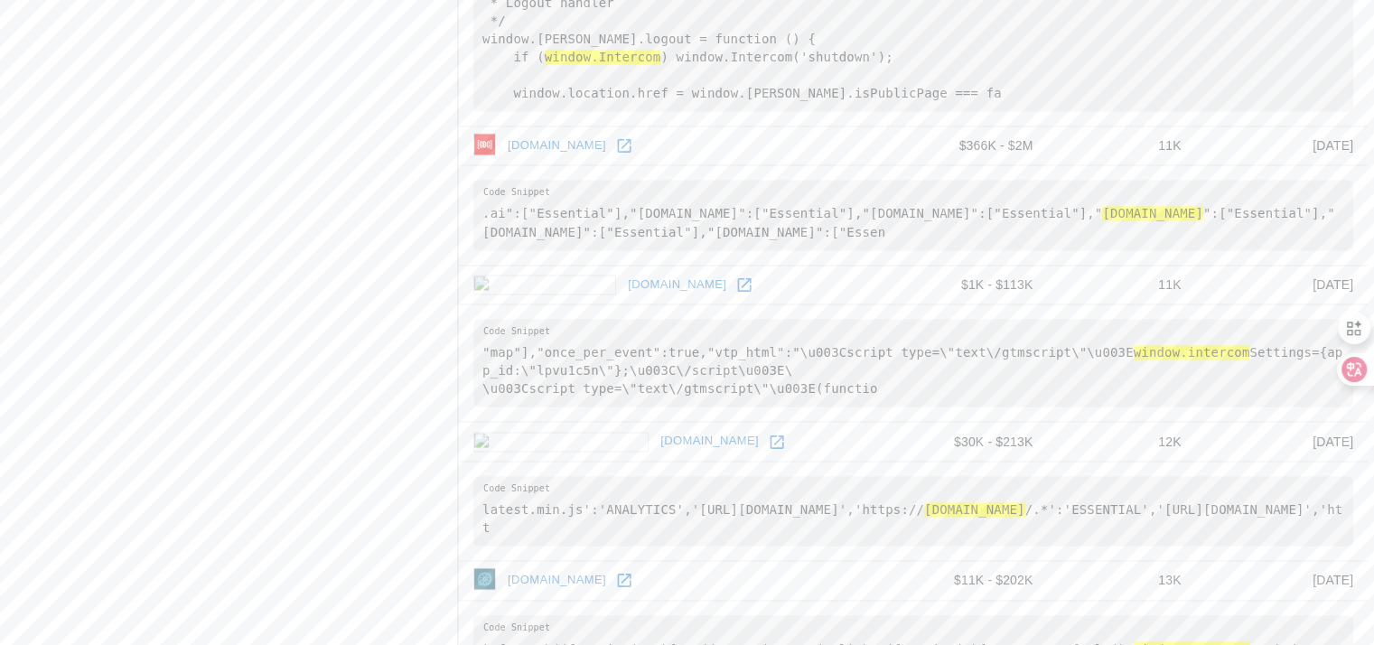
scroll to position [2992, 0]
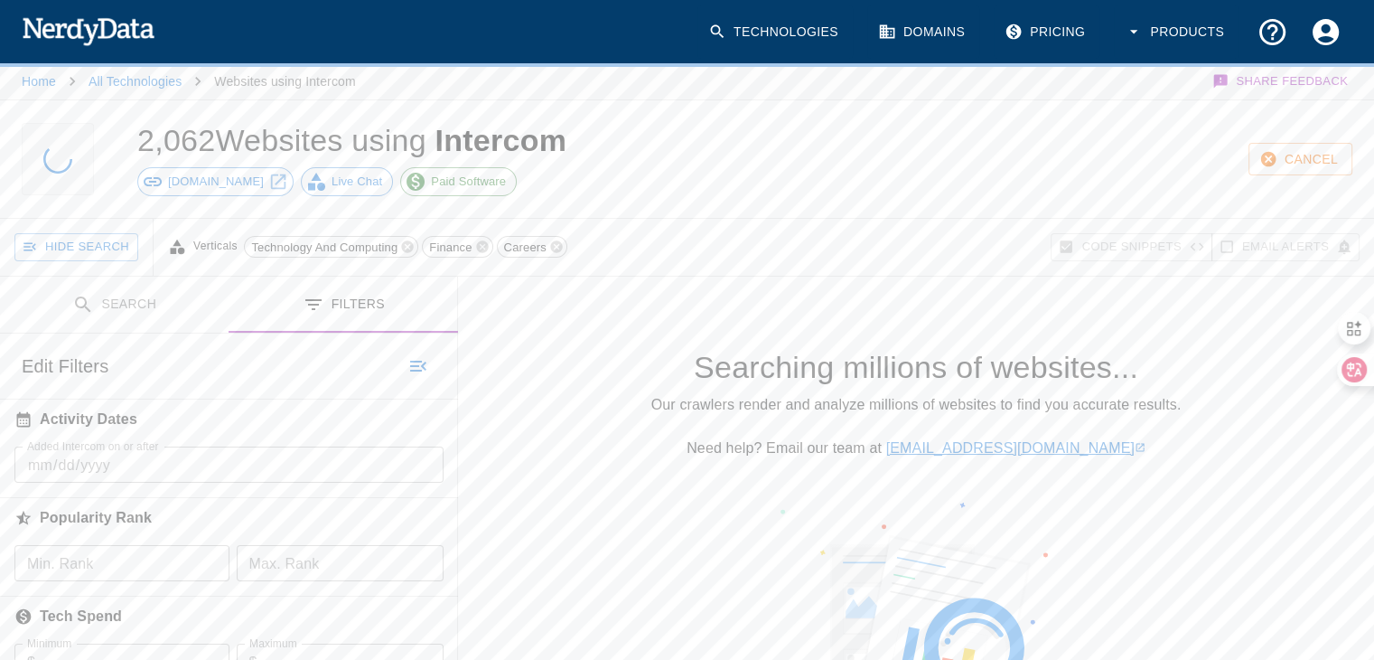
scroll to position [466, 0]
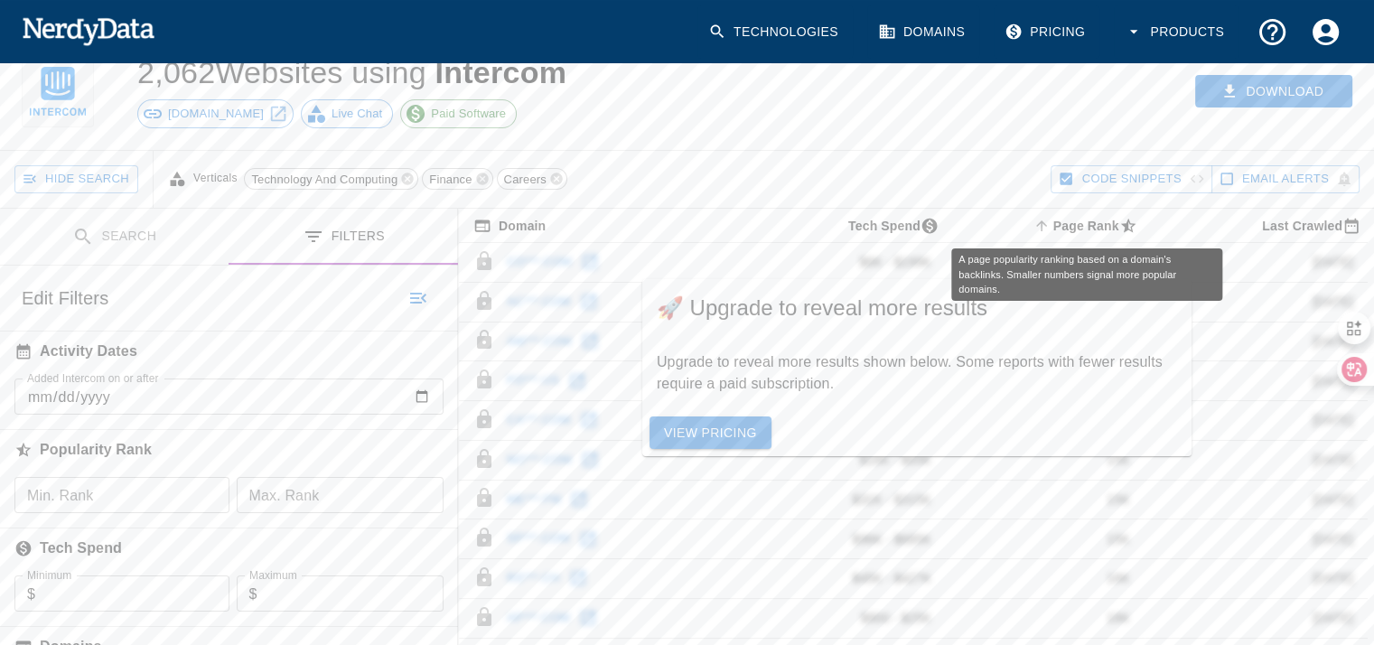
scroll to position [69, 0]
